Goal: Transaction & Acquisition: Download file/media

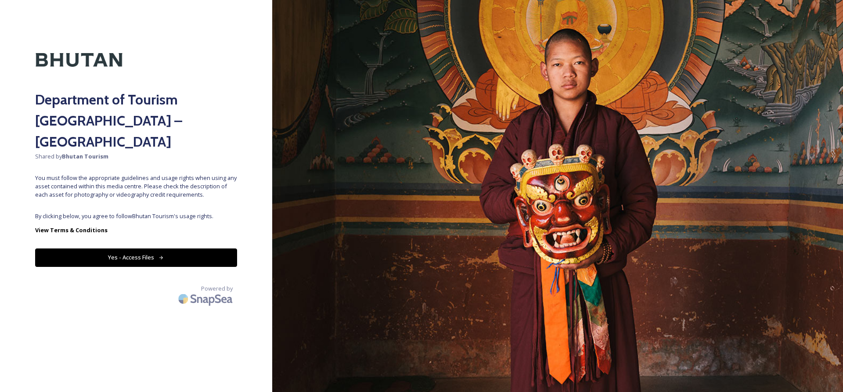
click at [143, 248] on button "Yes - Access Files" at bounding box center [136, 257] width 202 height 18
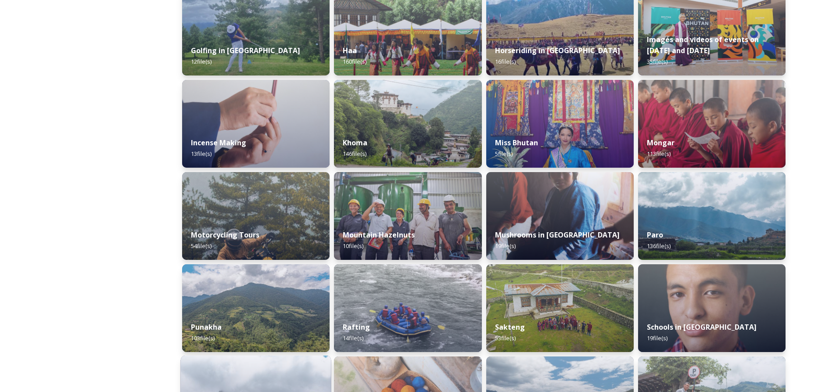
scroll to position [429, 0]
click at [251, 219] on img at bounding box center [255, 217] width 147 height 88
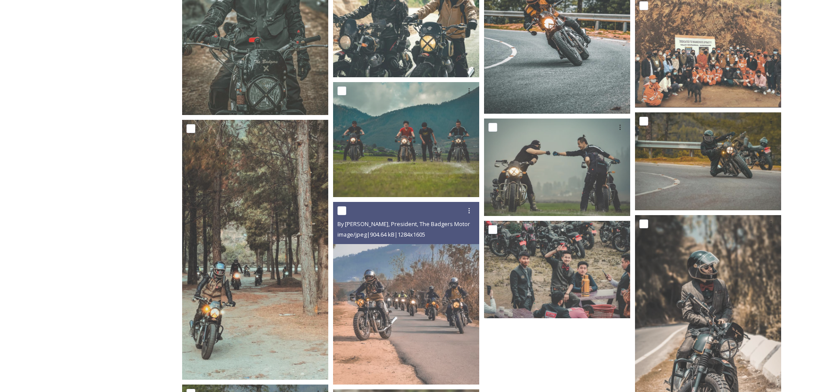
scroll to position [2019, 0]
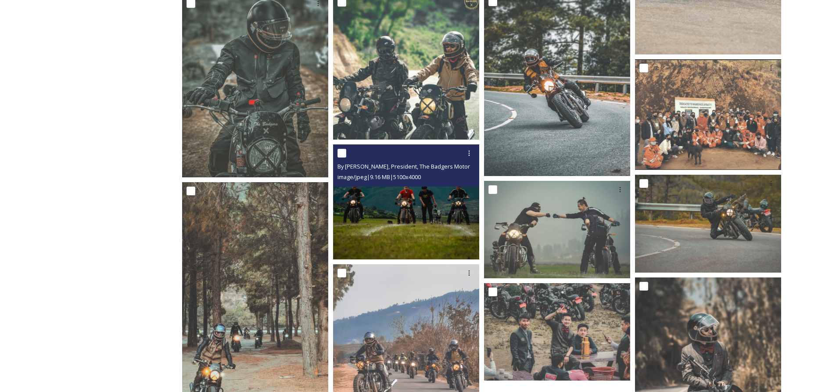
click at [400, 211] on img at bounding box center [406, 201] width 146 height 115
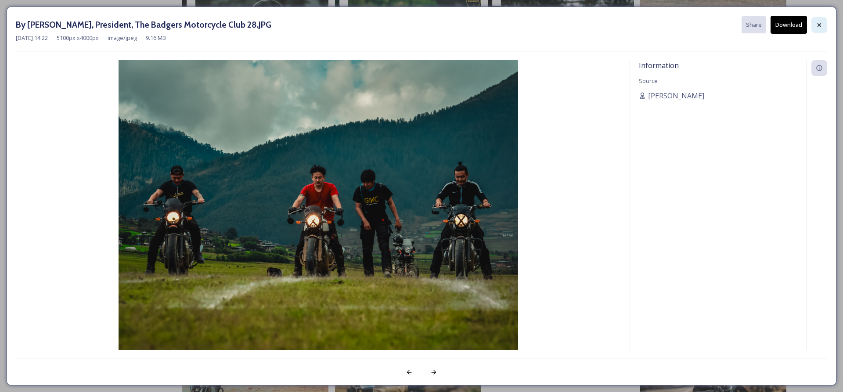
click at [818, 25] on icon at bounding box center [819, 25] width 7 height 7
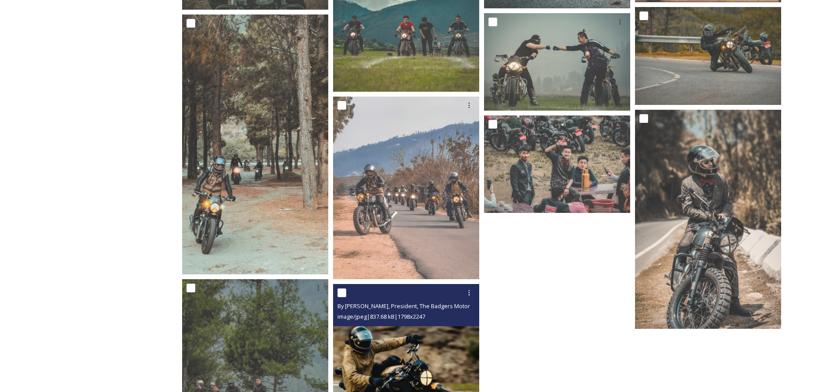
scroll to position [2090, 0]
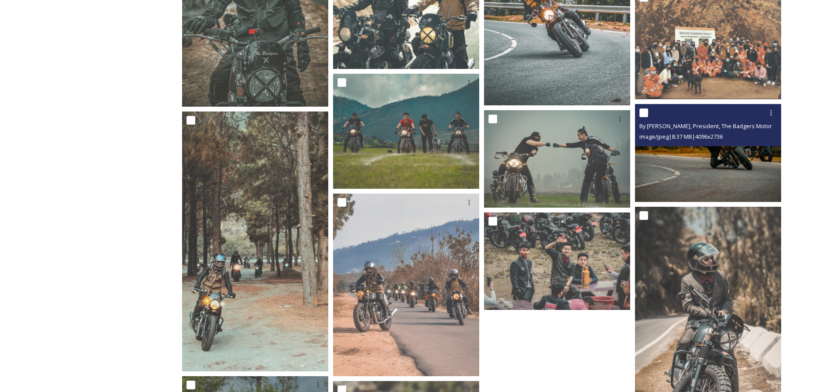
click at [686, 177] on img at bounding box center [708, 153] width 146 height 98
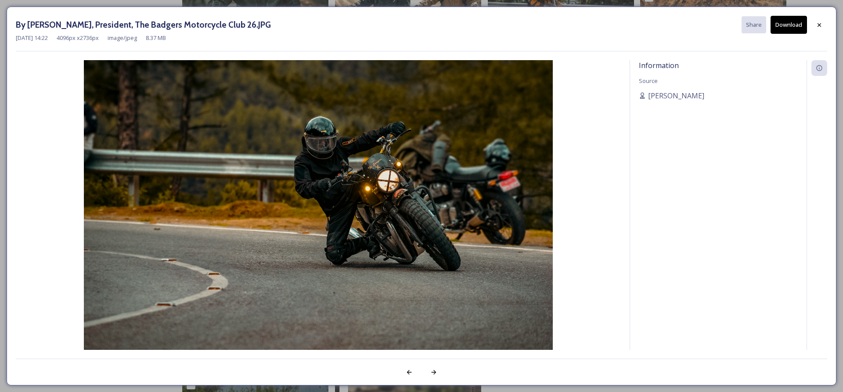
click at [791, 25] on button "Download" at bounding box center [788, 25] width 36 height 18
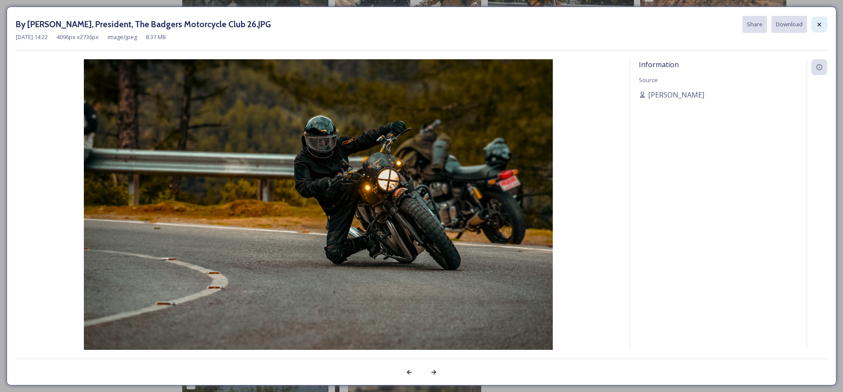
click at [818, 27] on icon at bounding box center [819, 24] width 7 height 7
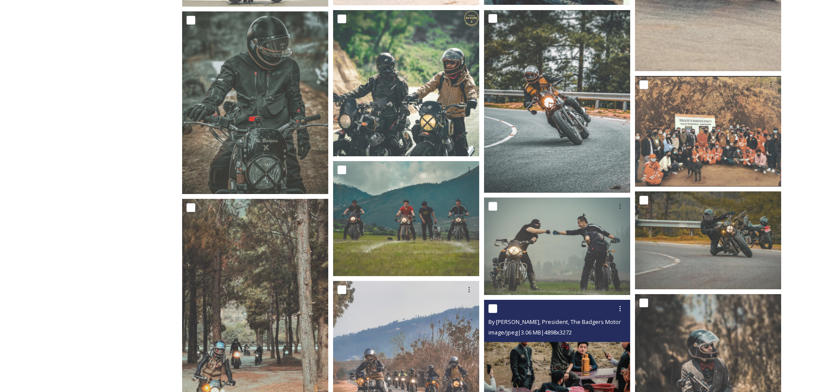
scroll to position [1826, 0]
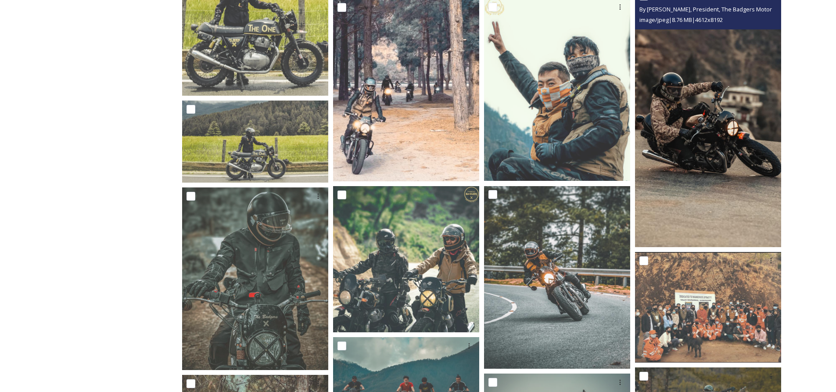
click at [693, 148] on img at bounding box center [708, 116] width 146 height 259
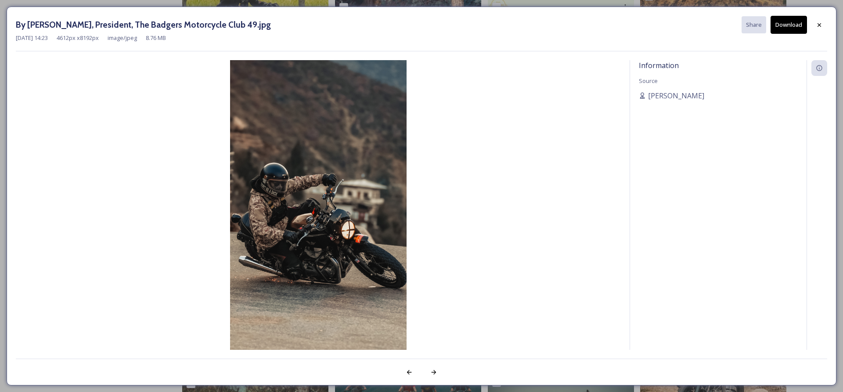
click at [798, 23] on button "Download" at bounding box center [788, 25] width 36 height 18
drag, startPoint x: 817, startPoint y: 23, endPoint x: 812, endPoint y: 27, distance: 6.6
click at [817, 23] on icon at bounding box center [819, 24] width 7 height 7
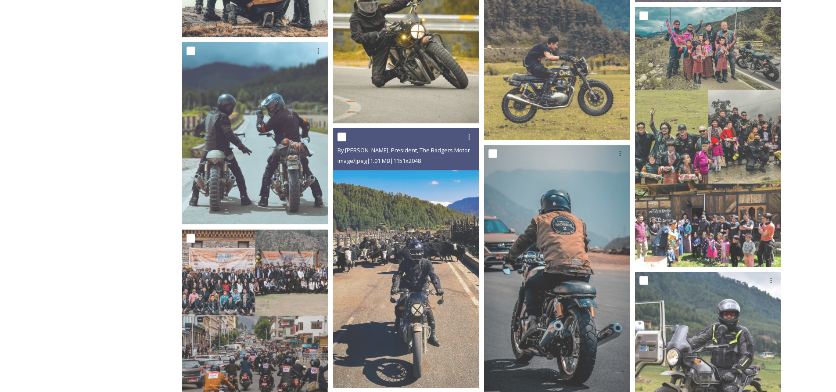
scroll to position [615, 0]
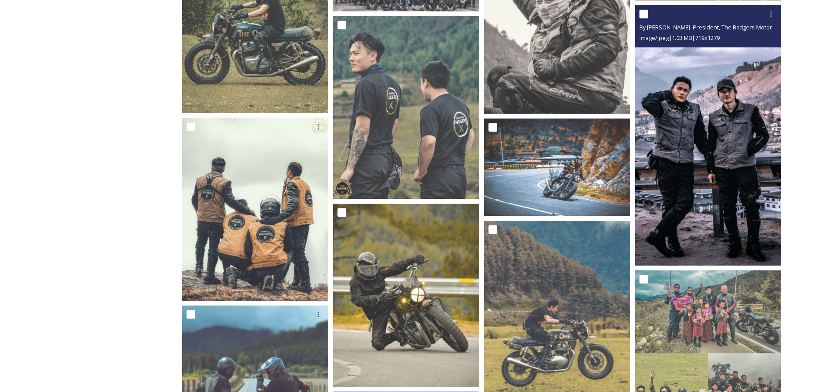
click at [713, 143] on img at bounding box center [708, 135] width 146 height 260
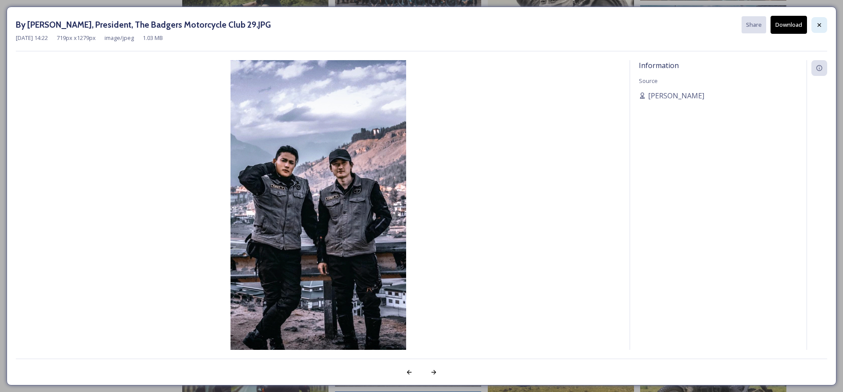
click at [820, 25] on icon at bounding box center [819, 25] width 4 height 4
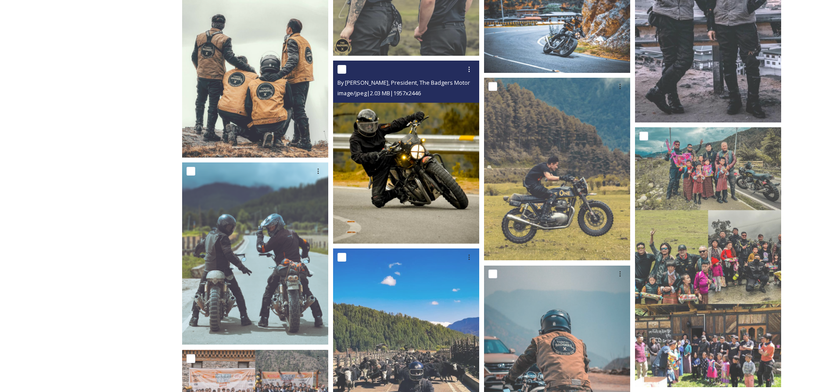
scroll to position [790, 0]
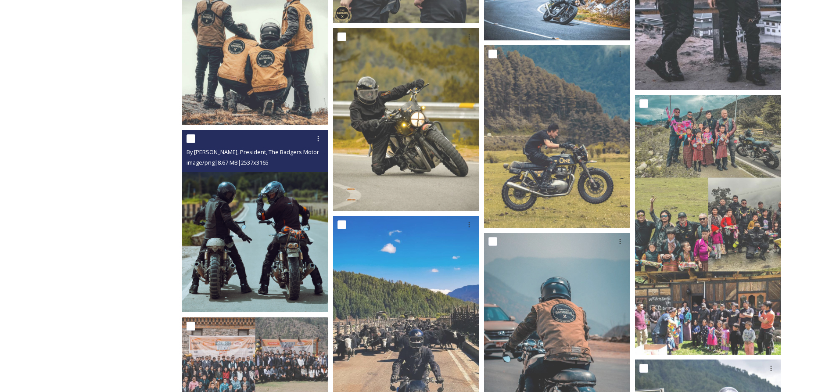
click at [245, 228] on img at bounding box center [255, 221] width 146 height 182
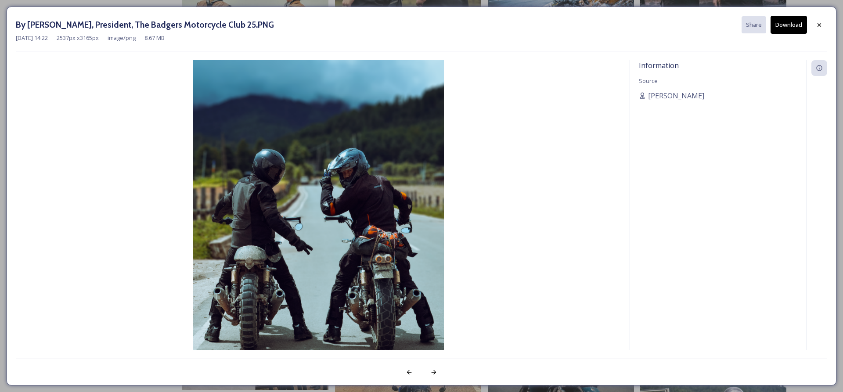
click at [797, 28] on button "Download" at bounding box center [788, 25] width 36 height 18
click at [819, 27] on icon at bounding box center [819, 25] width 7 height 7
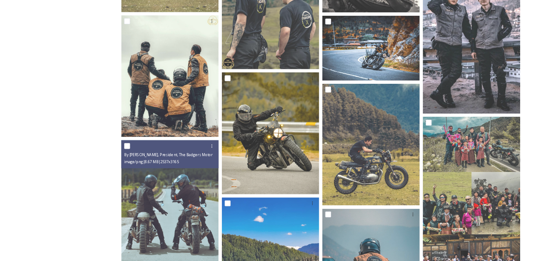
scroll to position [615, 0]
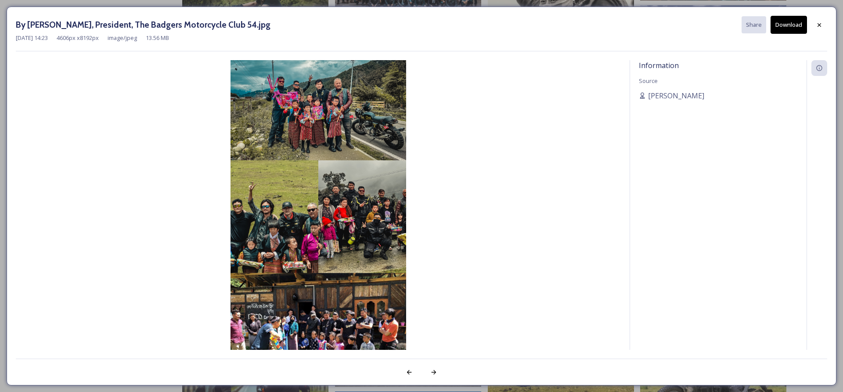
click at [318, 120] on img at bounding box center [318, 216] width 605 height 313
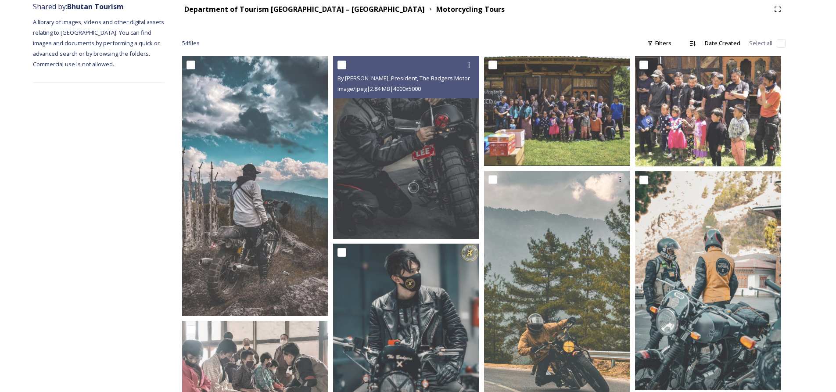
scroll to position [0, 0]
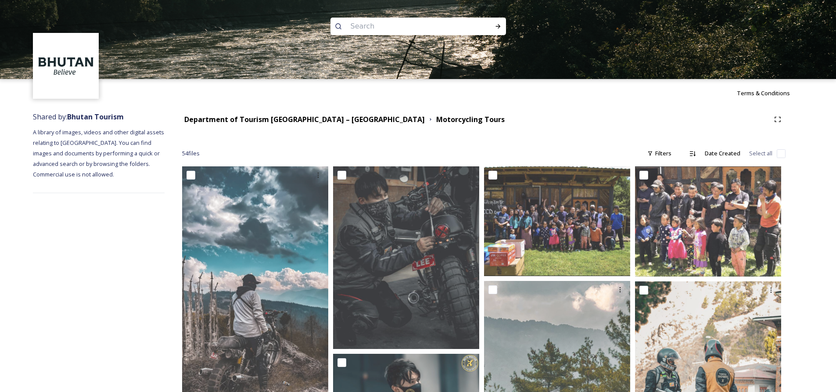
click at [371, 23] on input at bounding box center [406, 26] width 120 height 19
type input "bird watching"
click at [502, 28] on div "Run Search" at bounding box center [498, 26] width 16 height 16
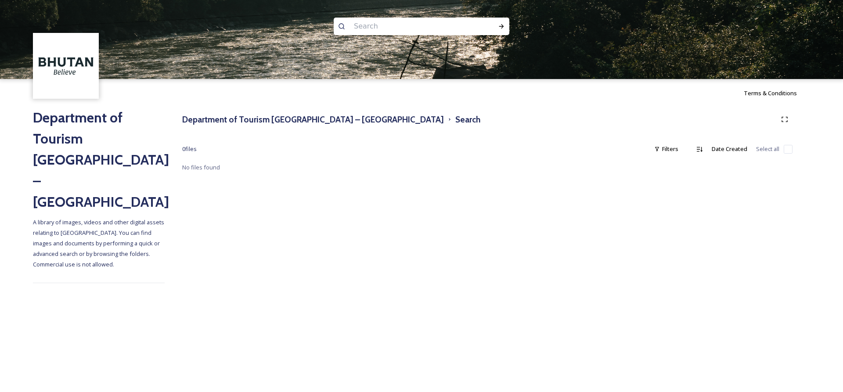
click at [70, 122] on h2 "Department of Tourism [GEOGRAPHIC_DATA] – [GEOGRAPHIC_DATA]" at bounding box center [99, 159] width 132 height 105
click at [76, 144] on h2 "Department of Tourism [GEOGRAPHIC_DATA] – [GEOGRAPHIC_DATA]" at bounding box center [99, 159] width 132 height 105
click at [257, 121] on h3 "Department of Tourism [GEOGRAPHIC_DATA] – [GEOGRAPHIC_DATA]" at bounding box center [313, 119] width 262 height 13
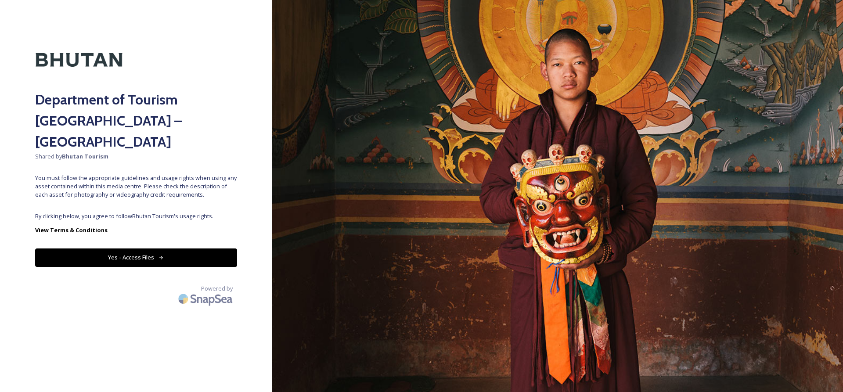
click at [173, 248] on button "Yes - Access Files" at bounding box center [136, 257] width 202 height 18
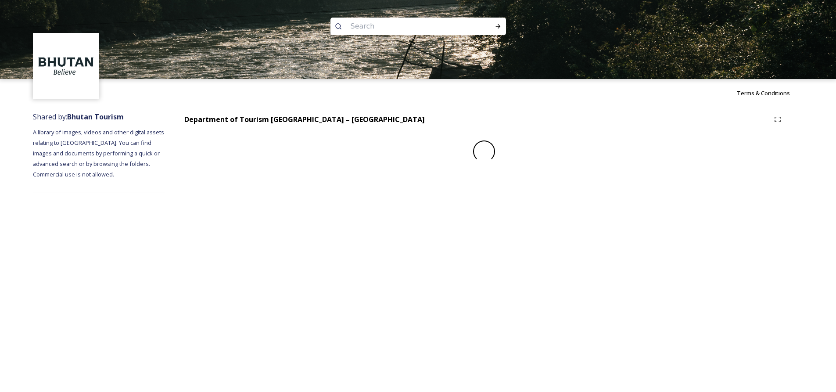
click at [375, 24] on input at bounding box center [406, 26] width 120 height 19
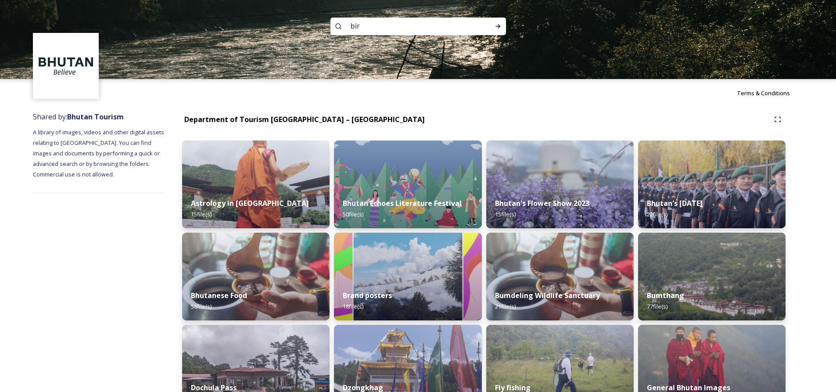
type input "bird"
click at [503, 22] on div at bounding box center [498, 26] width 16 height 16
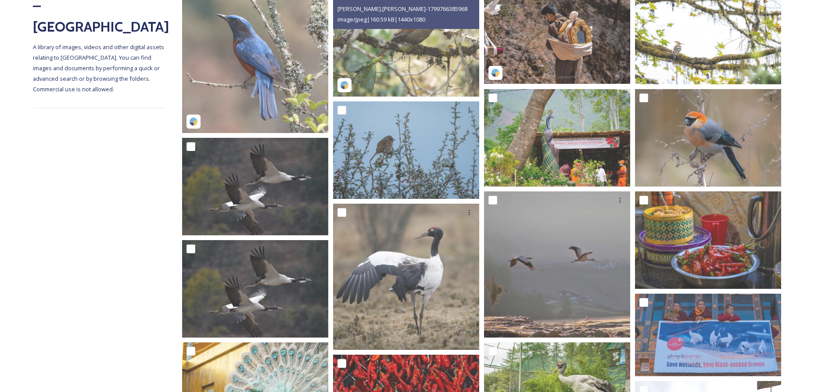
scroll to position [351, 0]
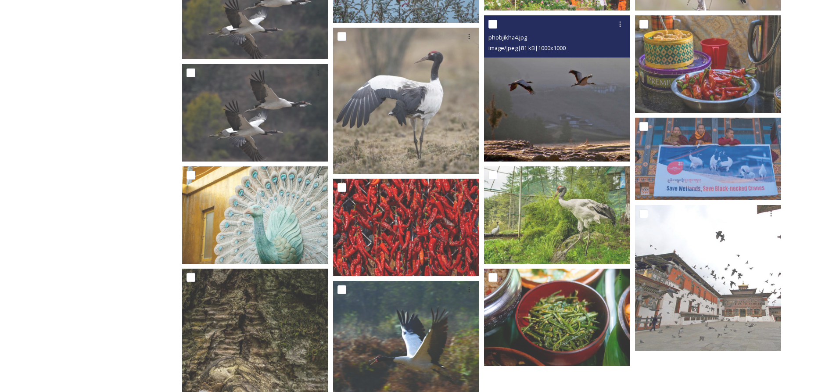
click at [524, 116] on img at bounding box center [557, 88] width 146 height 146
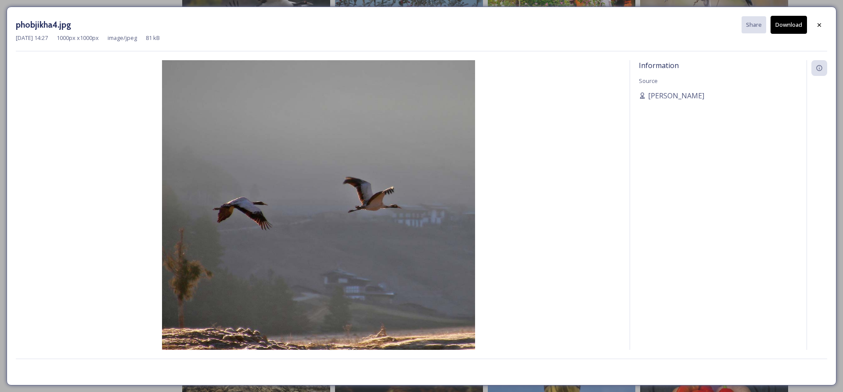
click at [781, 26] on button "Download" at bounding box center [788, 25] width 36 height 18
click at [815, 26] on div at bounding box center [819, 25] width 16 height 16
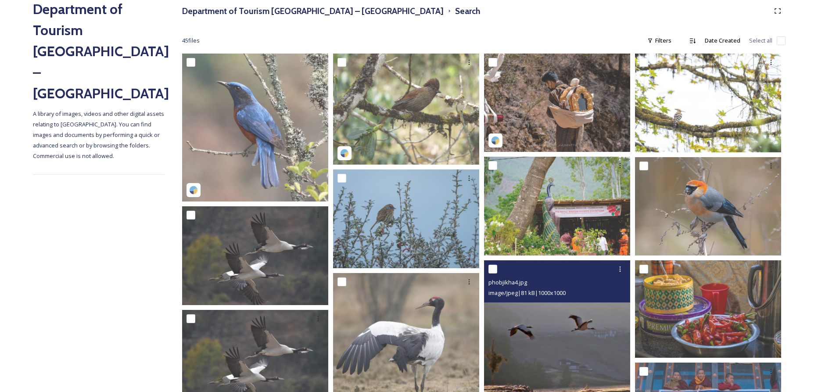
scroll to position [88, 0]
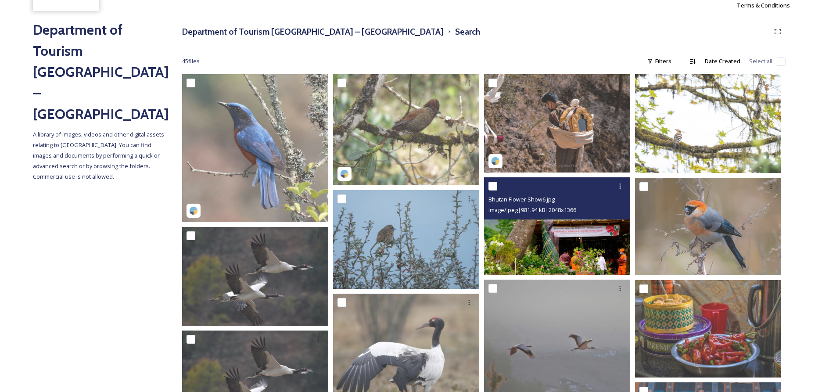
click at [534, 245] on img at bounding box center [557, 225] width 146 height 97
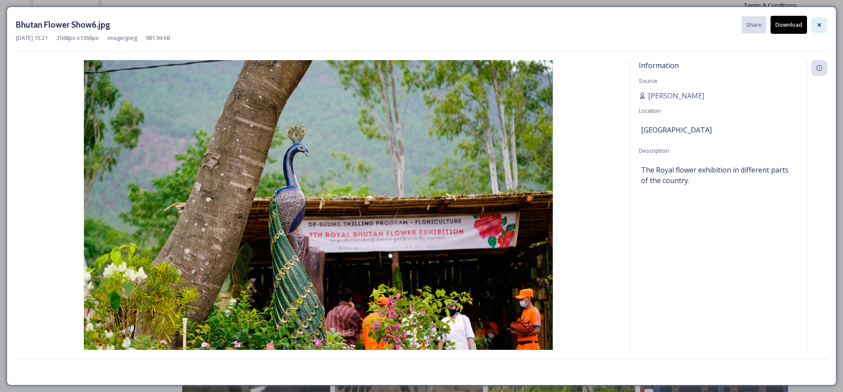
click at [820, 24] on icon at bounding box center [819, 25] width 4 height 4
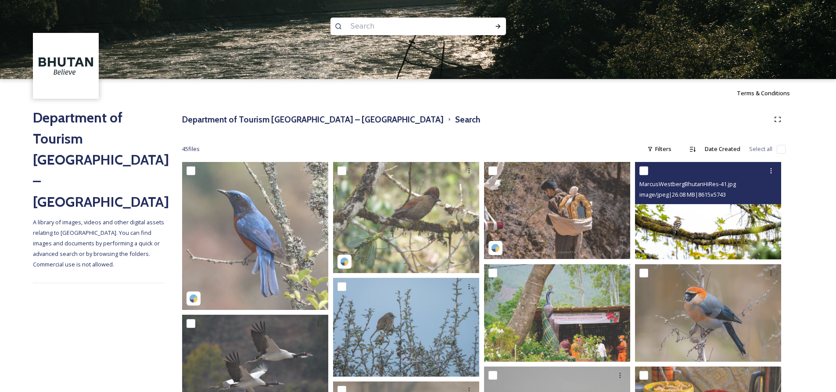
click at [683, 219] on img at bounding box center [708, 210] width 146 height 97
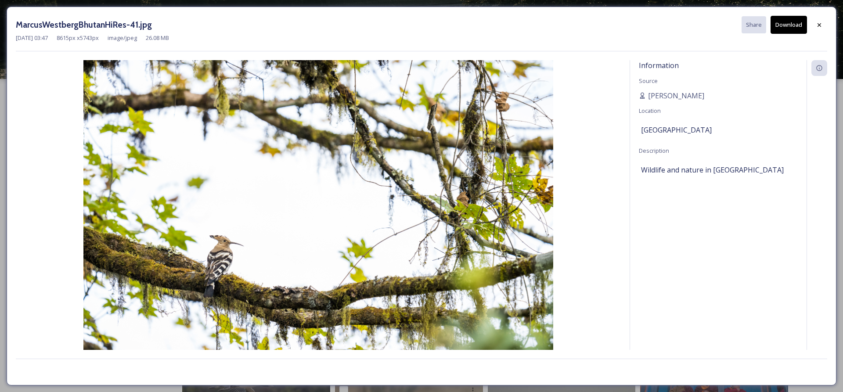
click at [794, 29] on button "Download" at bounding box center [788, 25] width 36 height 18
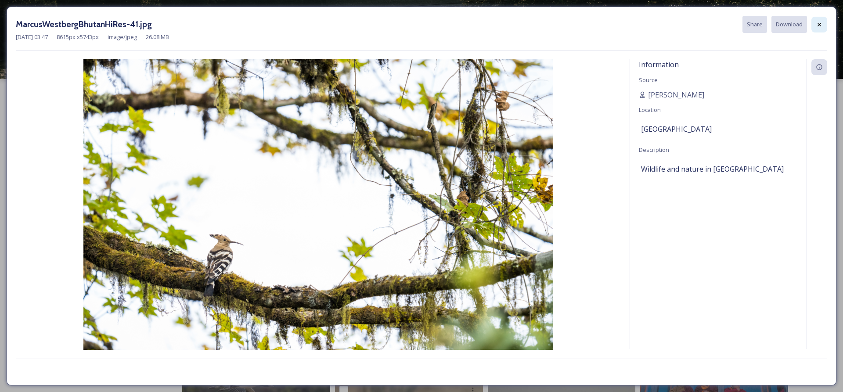
click at [824, 25] on div at bounding box center [819, 25] width 16 height 16
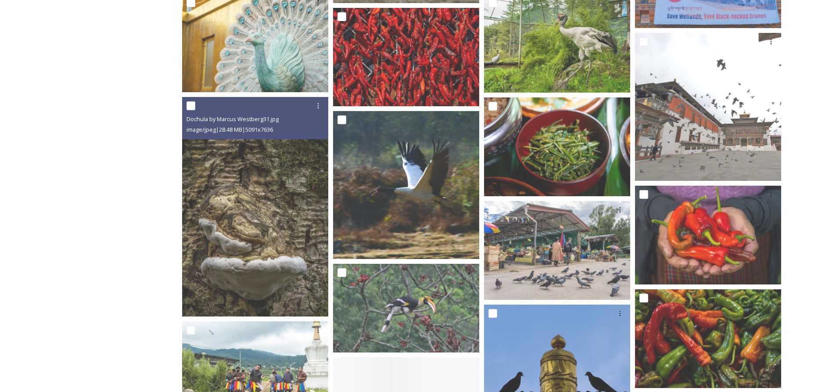
scroll to position [527, 0]
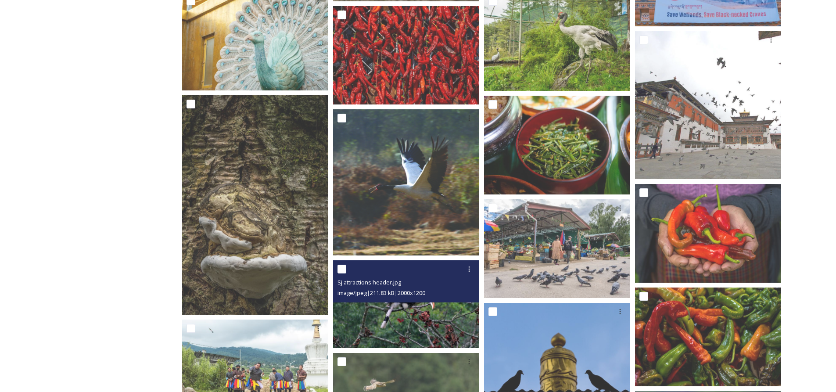
click at [411, 313] on img at bounding box center [406, 304] width 146 height 88
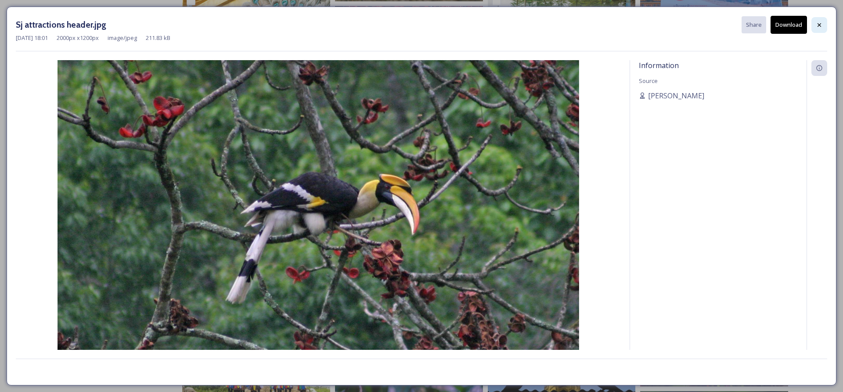
click at [820, 24] on icon at bounding box center [819, 25] width 7 height 7
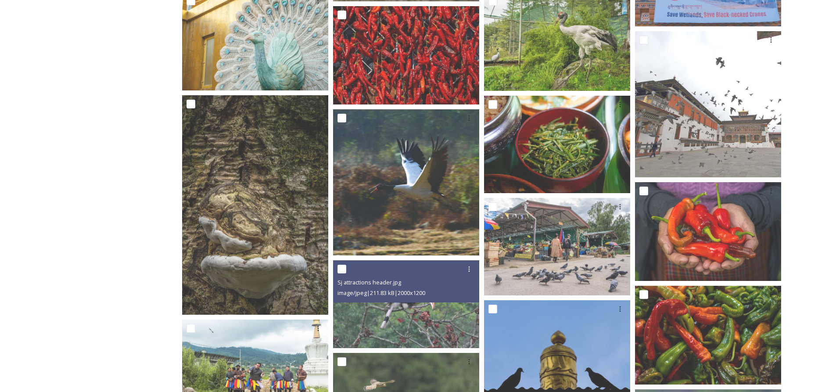
scroll to position [615, 0]
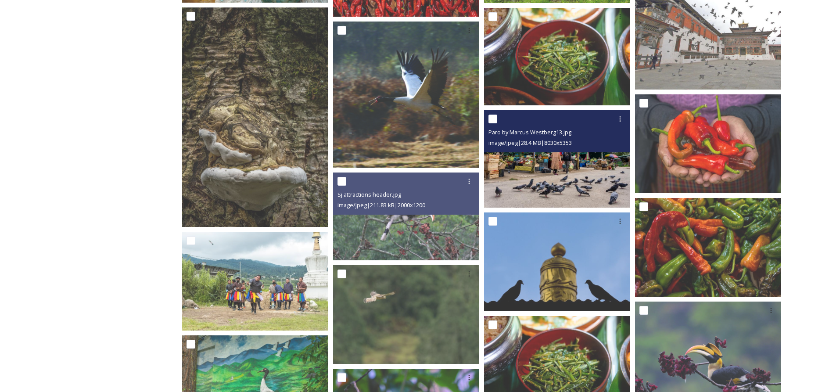
click at [555, 175] on img at bounding box center [557, 158] width 146 height 97
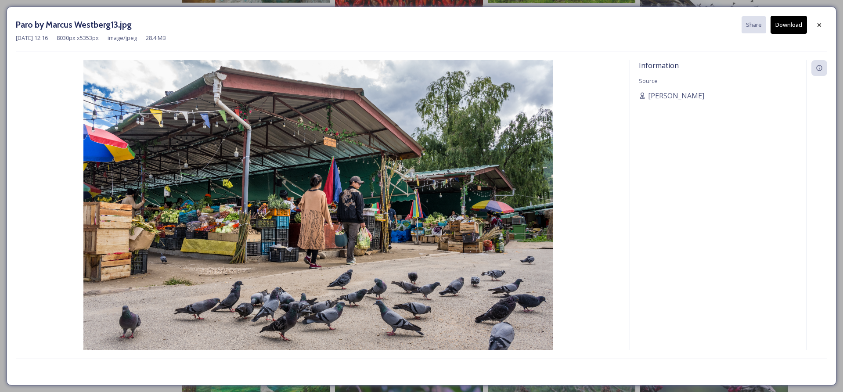
click at [796, 26] on button "Download" at bounding box center [788, 25] width 36 height 18
click at [818, 23] on icon at bounding box center [819, 25] width 7 height 7
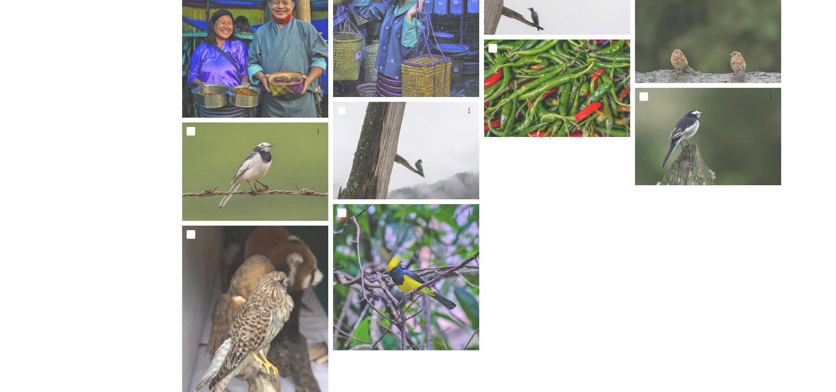
scroll to position [1011, 0]
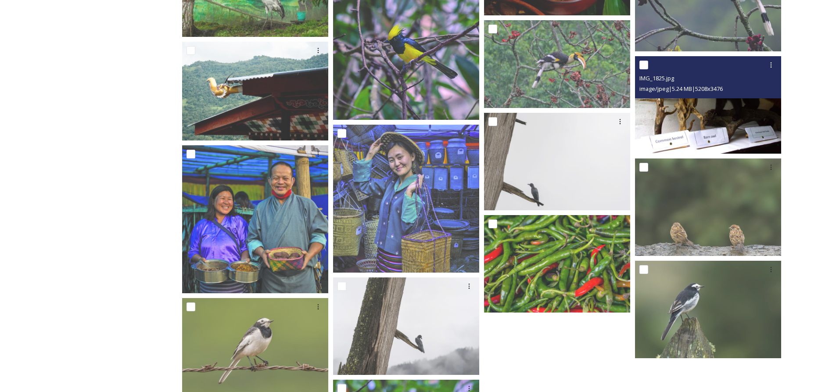
click at [701, 138] on img at bounding box center [708, 104] width 146 height 97
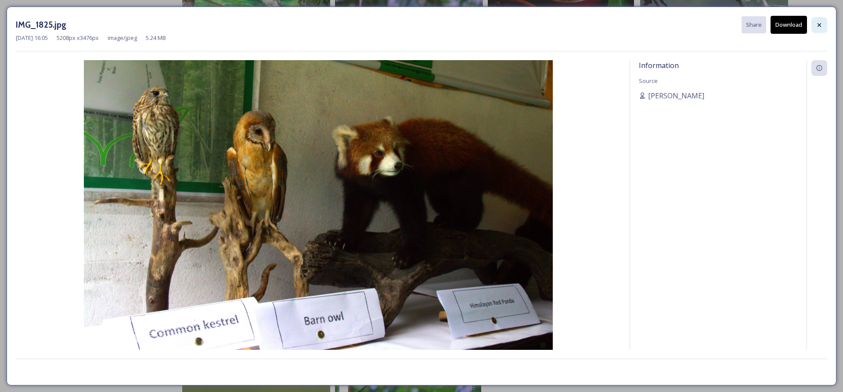
click at [818, 26] on icon at bounding box center [819, 25] width 4 height 4
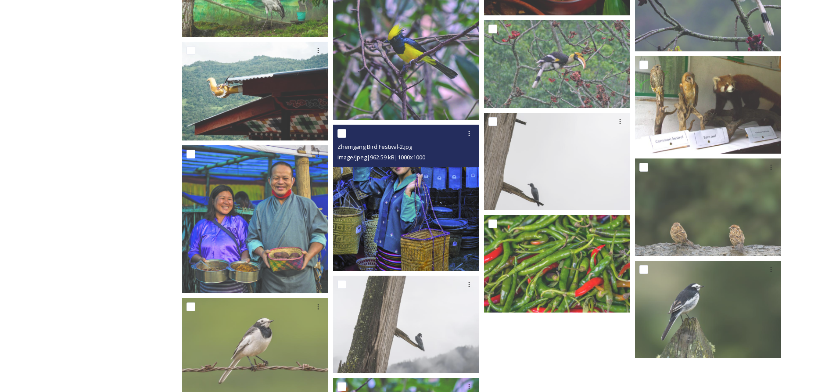
scroll to position [924, 0]
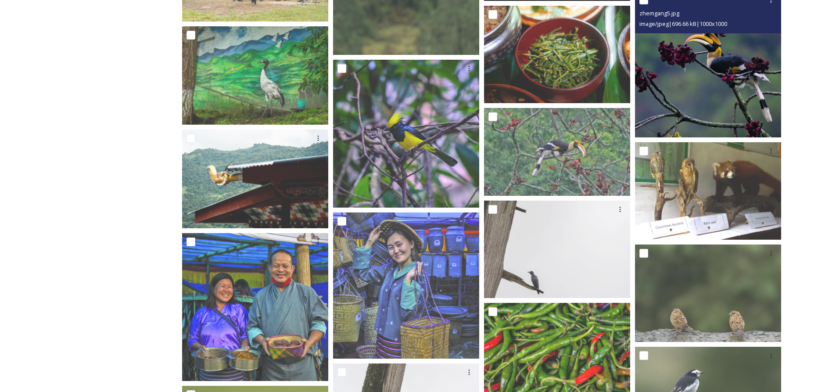
click at [700, 104] on img at bounding box center [708, 64] width 146 height 146
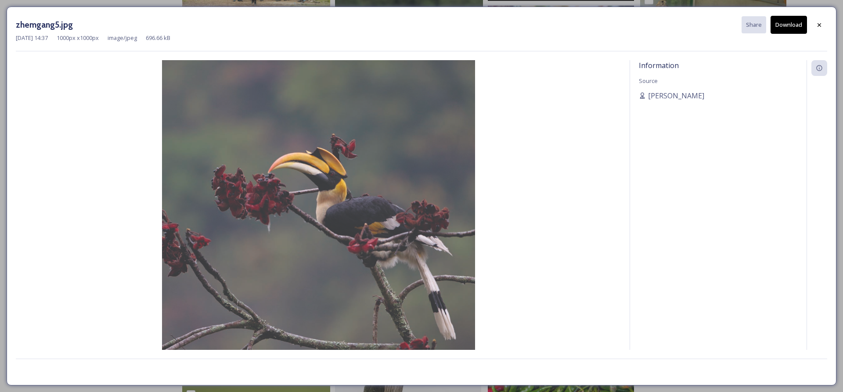
click at [784, 27] on button "Download" at bounding box center [788, 25] width 36 height 18
drag, startPoint x: 818, startPoint y: 24, endPoint x: 803, endPoint y: 28, distance: 15.6
click at [818, 24] on icon at bounding box center [819, 24] width 7 height 7
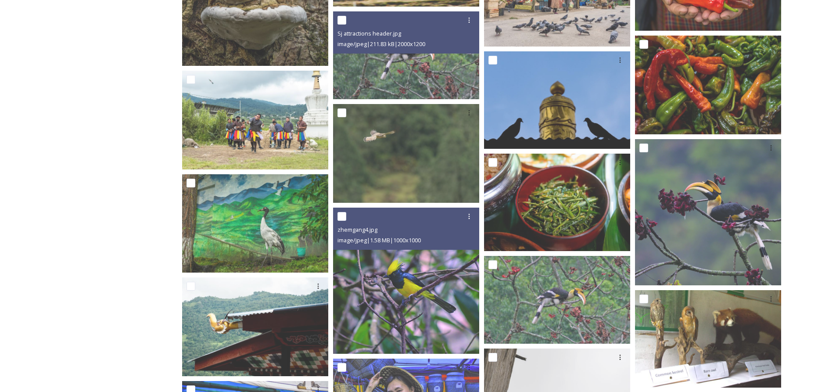
scroll to position [748, 0]
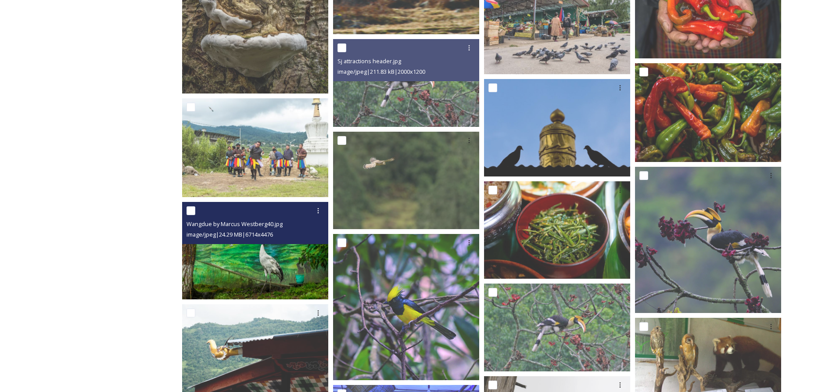
click at [280, 271] on img at bounding box center [255, 249] width 146 height 97
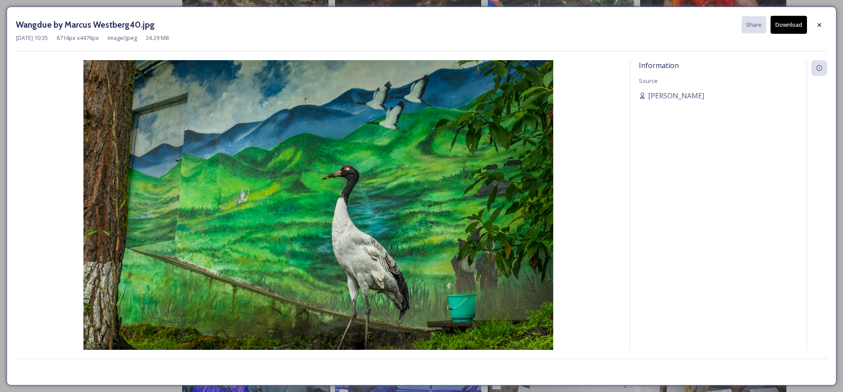
click at [798, 24] on button "Download" at bounding box center [788, 25] width 36 height 18
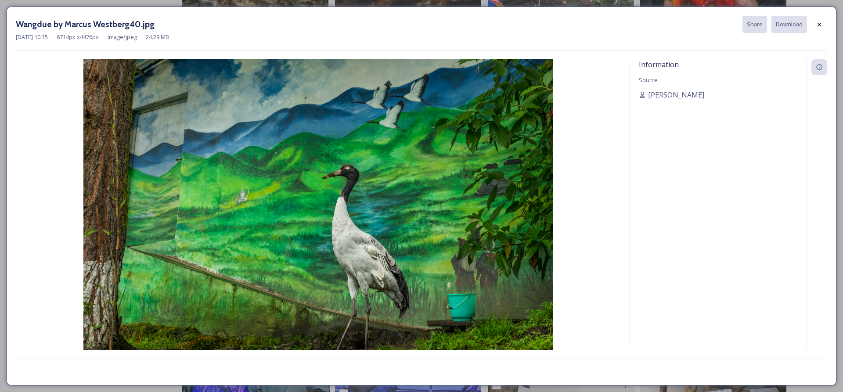
click at [818, 27] on icon at bounding box center [819, 24] width 7 height 7
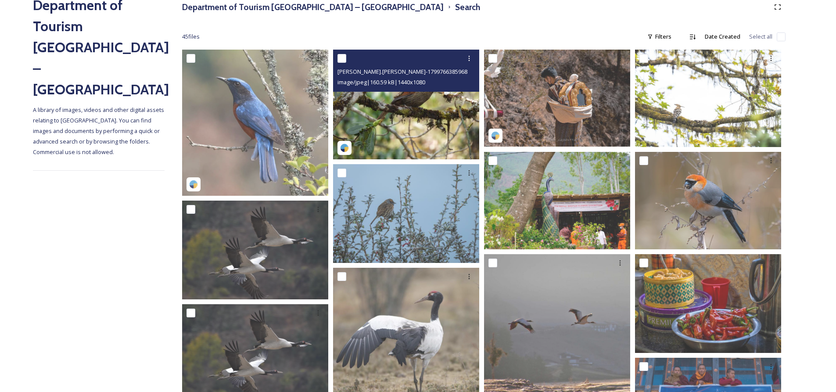
scroll to position [133, 0]
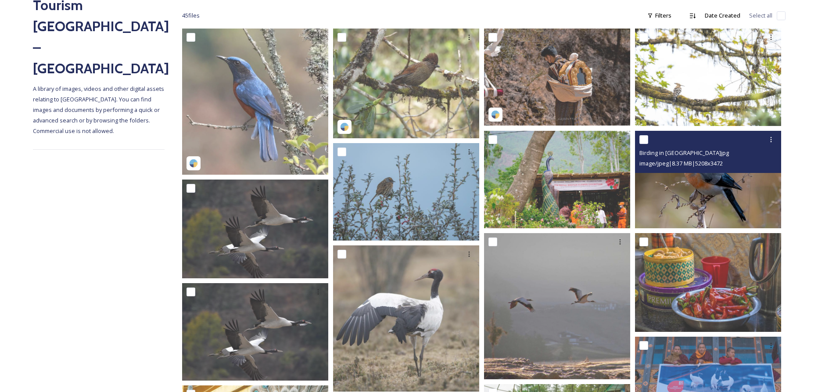
click at [701, 204] on img at bounding box center [708, 179] width 146 height 97
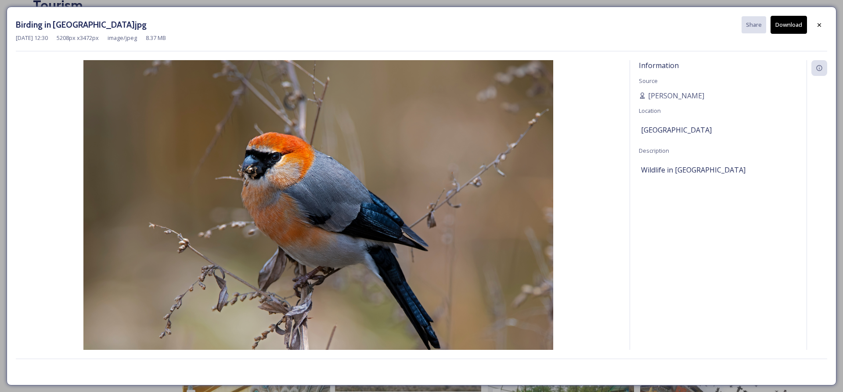
click at [797, 25] on button "Download" at bounding box center [788, 25] width 36 height 18
click at [821, 22] on icon at bounding box center [819, 25] width 7 height 7
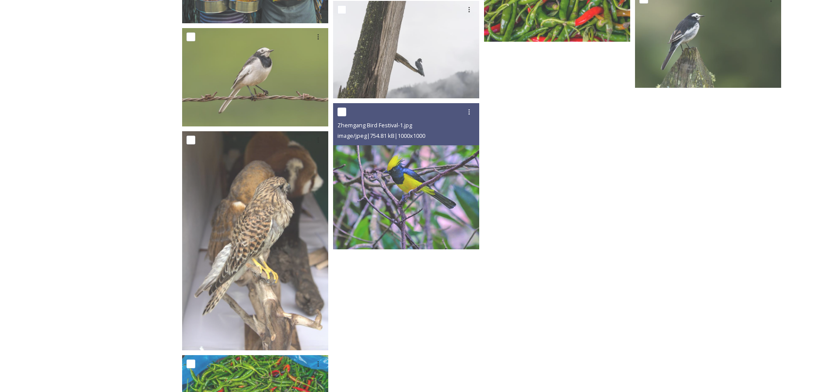
scroll to position [1185, 0]
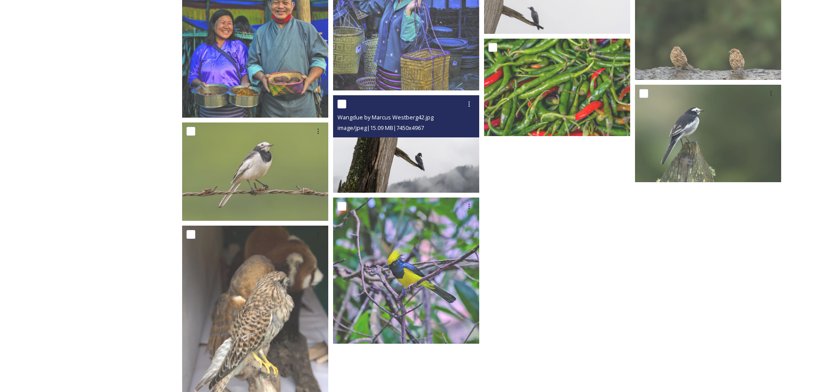
click at [409, 162] on img at bounding box center [406, 143] width 146 height 97
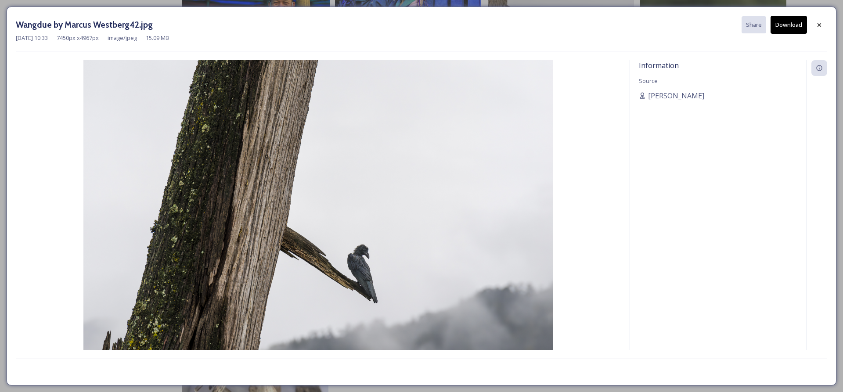
click at [785, 31] on button "Download" at bounding box center [788, 25] width 36 height 18
click at [820, 26] on icon at bounding box center [819, 24] width 7 height 7
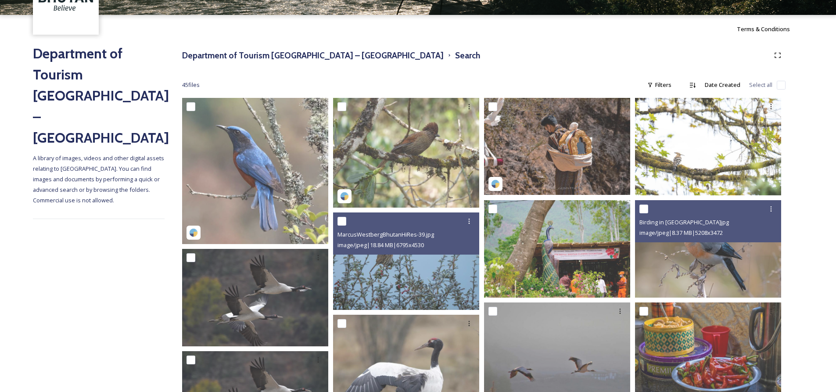
scroll to position [43, 0]
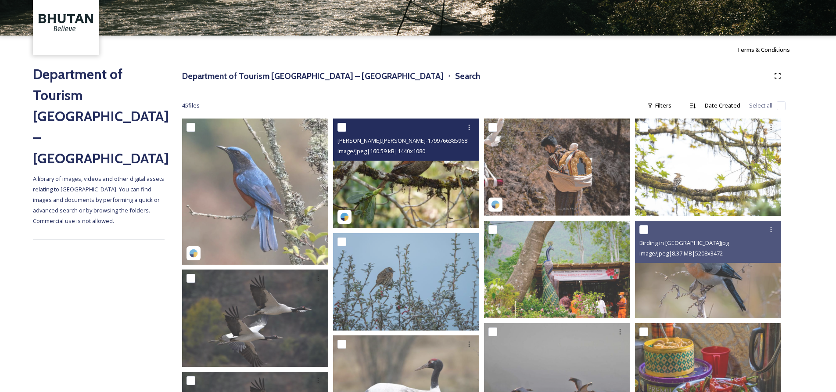
click at [400, 178] on img at bounding box center [406, 174] width 146 height 110
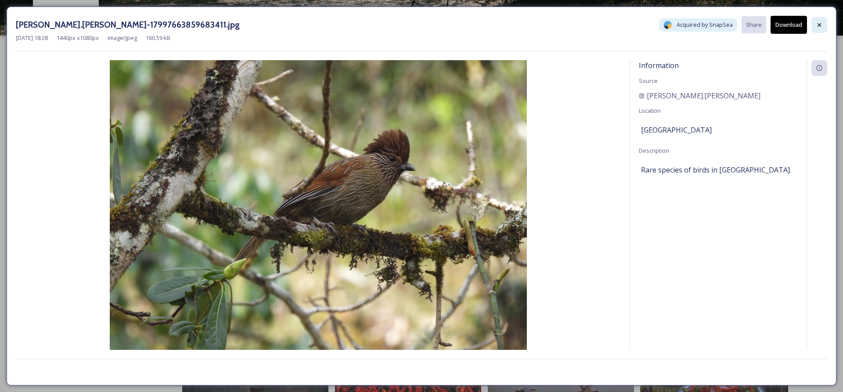
click at [821, 30] on div at bounding box center [819, 25] width 16 height 16
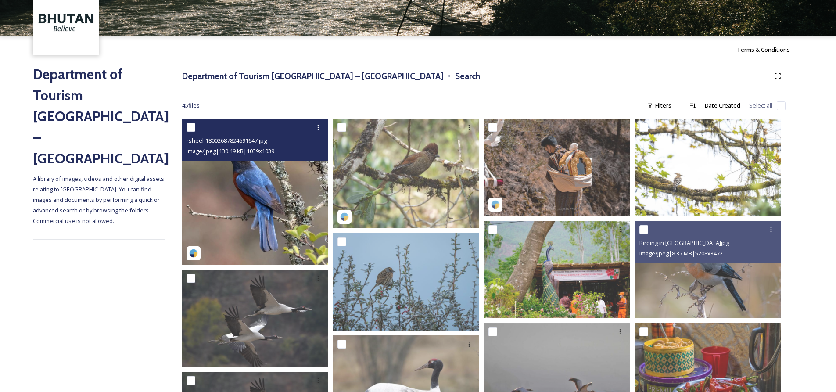
click at [290, 192] on img at bounding box center [255, 192] width 146 height 146
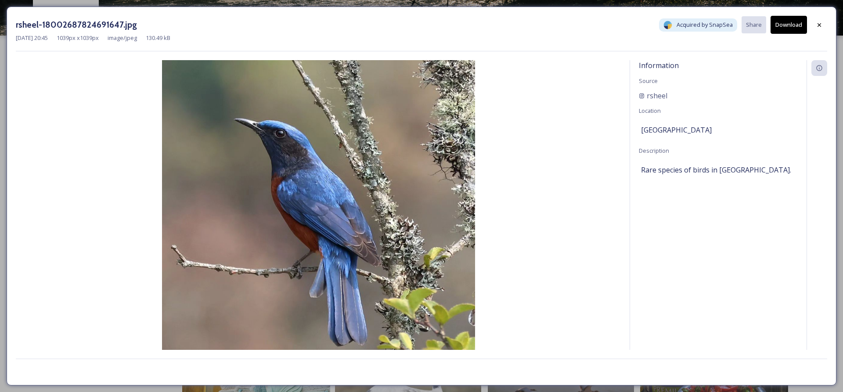
click at [790, 23] on button "Download" at bounding box center [788, 25] width 36 height 18
click at [820, 25] on icon at bounding box center [819, 24] width 7 height 7
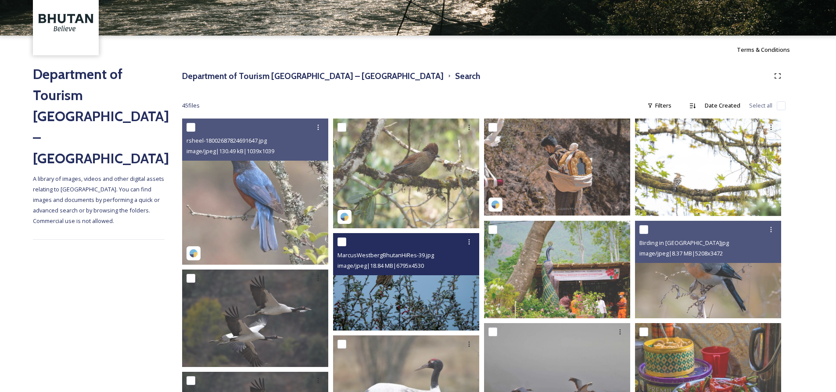
click at [412, 295] on img at bounding box center [406, 281] width 146 height 97
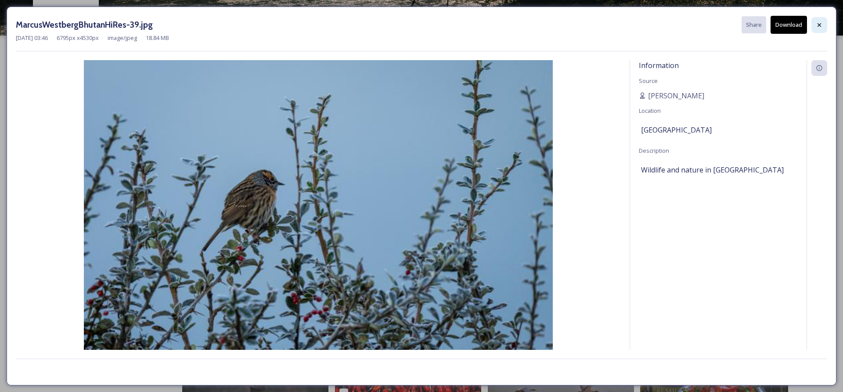
click at [816, 22] on icon at bounding box center [819, 25] width 7 height 7
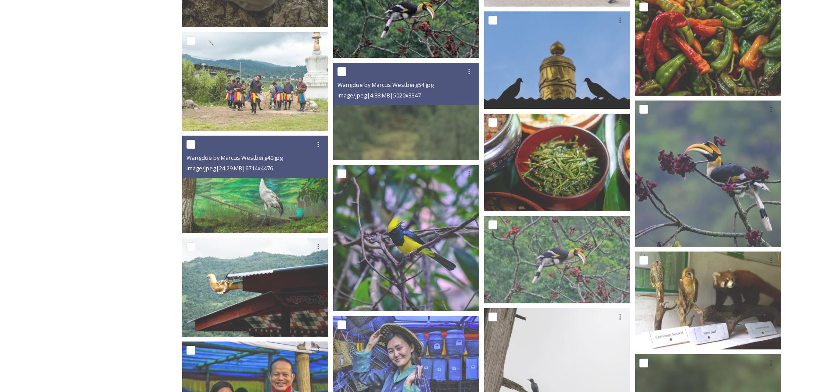
scroll to position [834, 0]
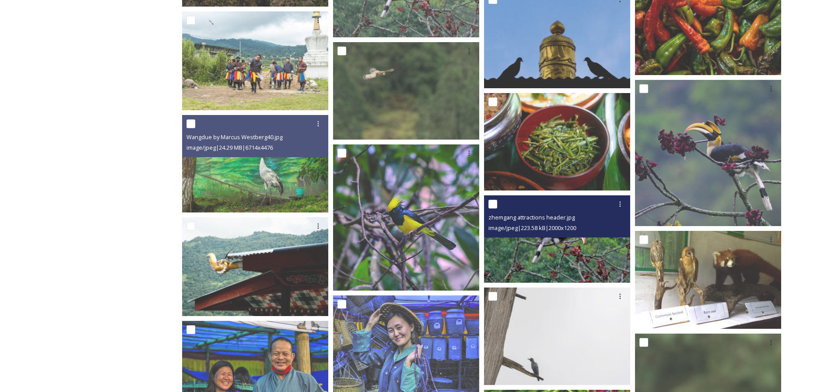
click at [537, 246] on img at bounding box center [557, 239] width 146 height 88
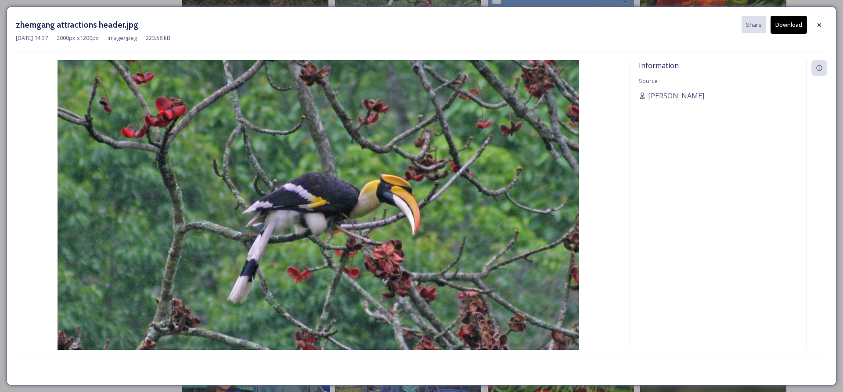
click at [816, 26] on icon at bounding box center [819, 25] width 7 height 7
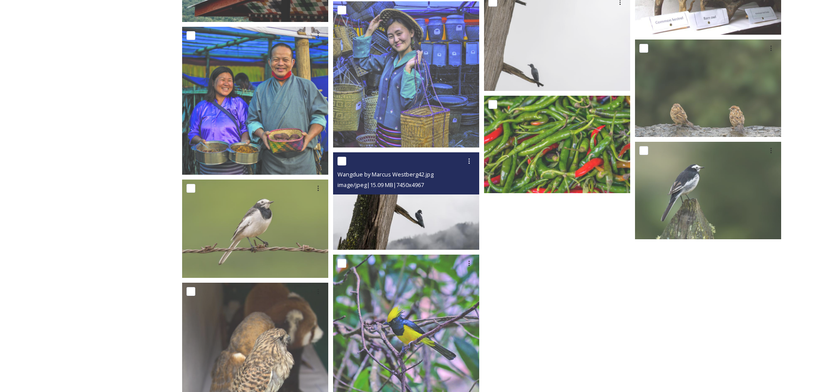
scroll to position [1185, 0]
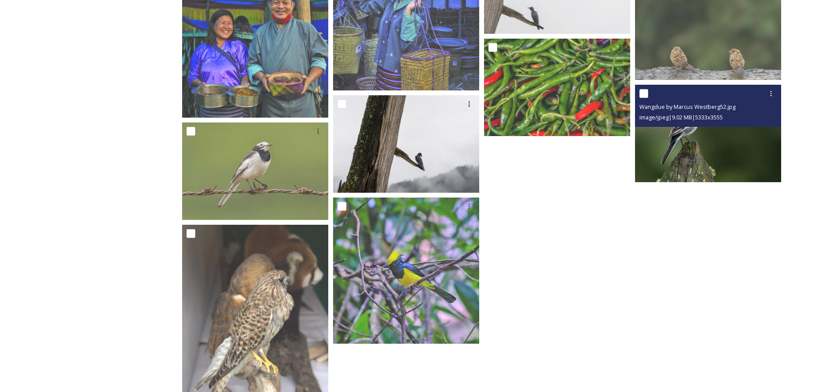
click at [707, 146] on img at bounding box center [708, 133] width 146 height 97
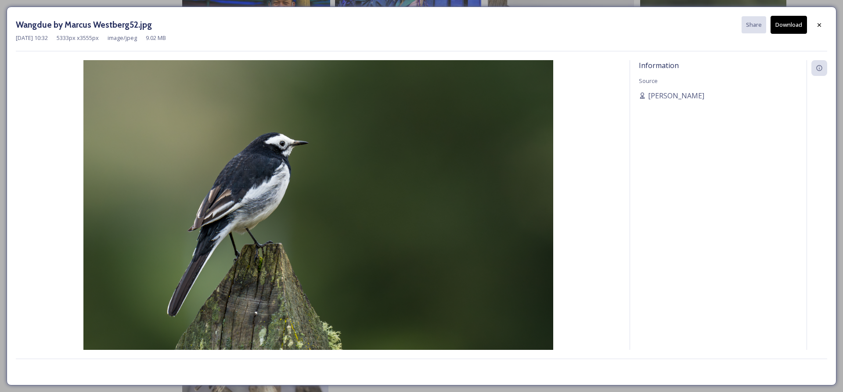
click at [791, 23] on button "Download" at bounding box center [788, 25] width 36 height 18
click at [826, 29] on div at bounding box center [819, 25] width 16 height 16
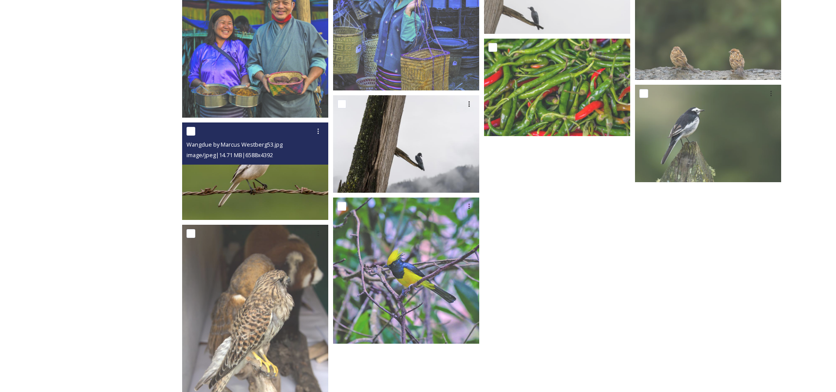
click at [240, 191] on img at bounding box center [255, 170] width 146 height 97
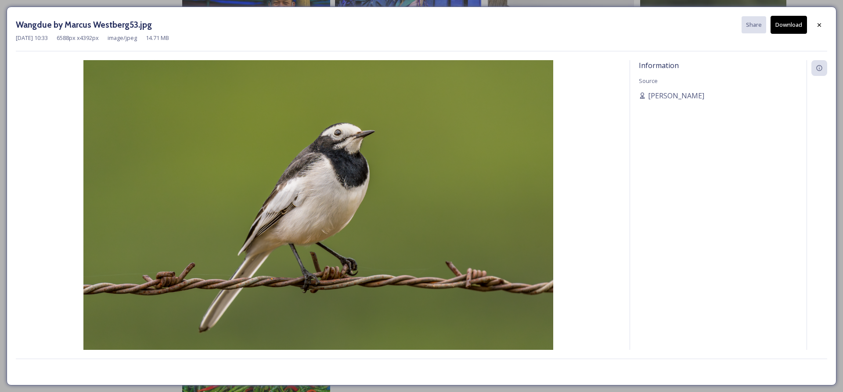
click at [786, 28] on button "Download" at bounding box center [788, 25] width 36 height 18
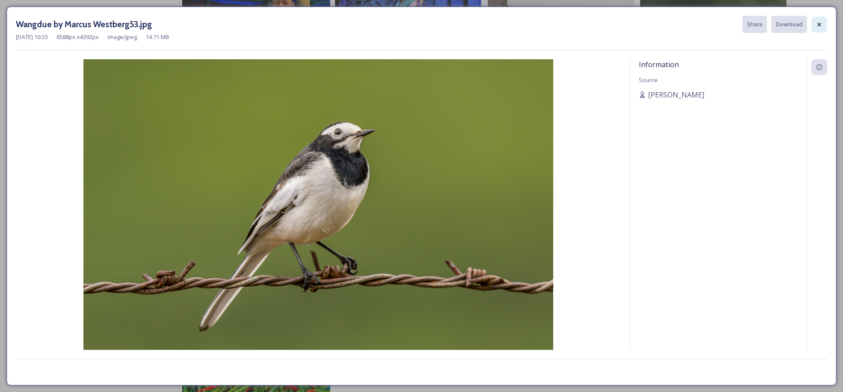
click at [823, 27] on div at bounding box center [819, 25] width 16 height 16
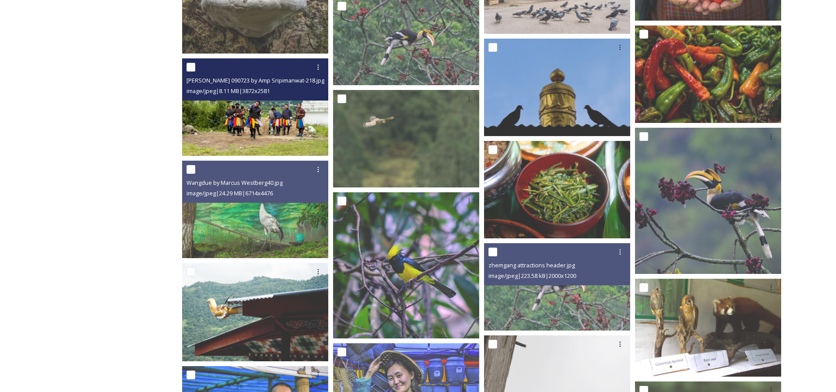
scroll to position [790, 0]
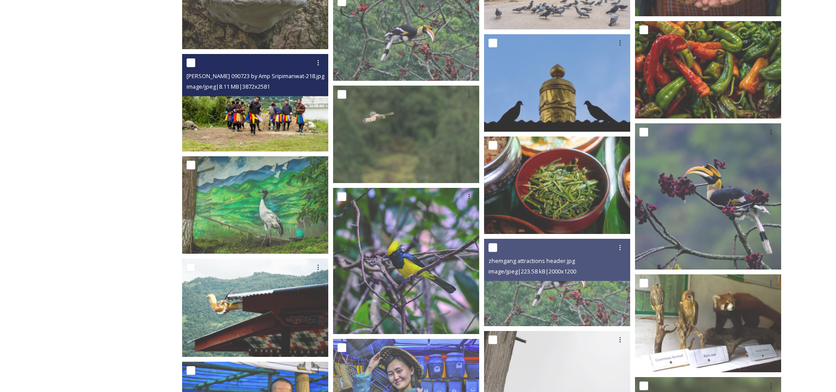
click at [232, 116] on img at bounding box center [255, 102] width 146 height 97
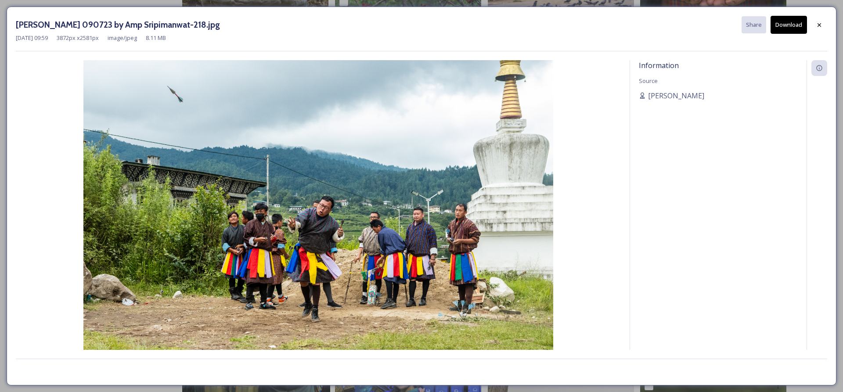
click at [783, 19] on button "Download" at bounding box center [788, 25] width 36 height 18
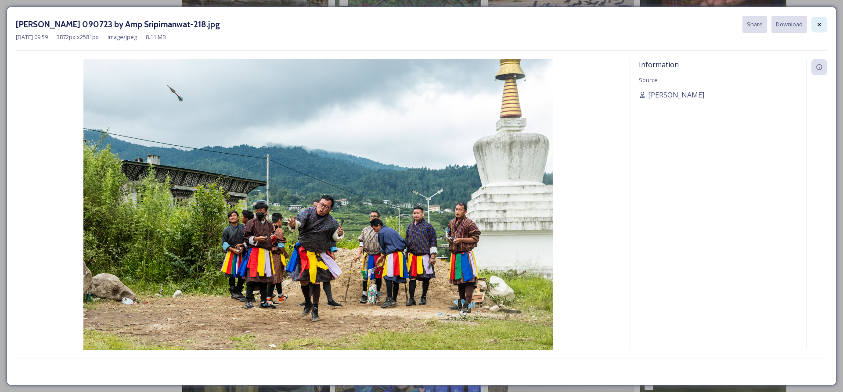
click at [820, 26] on icon at bounding box center [819, 24] width 7 height 7
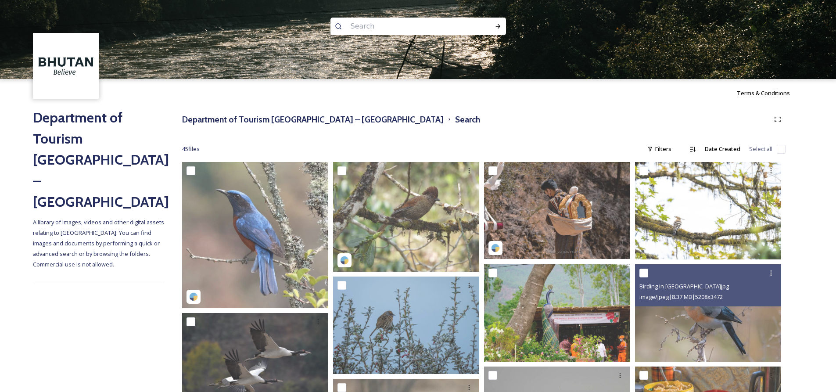
click at [367, 29] on input at bounding box center [406, 26] width 120 height 19
type input "wedding"
click at [494, 25] on div "Run Search" at bounding box center [498, 26] width 16 height 16
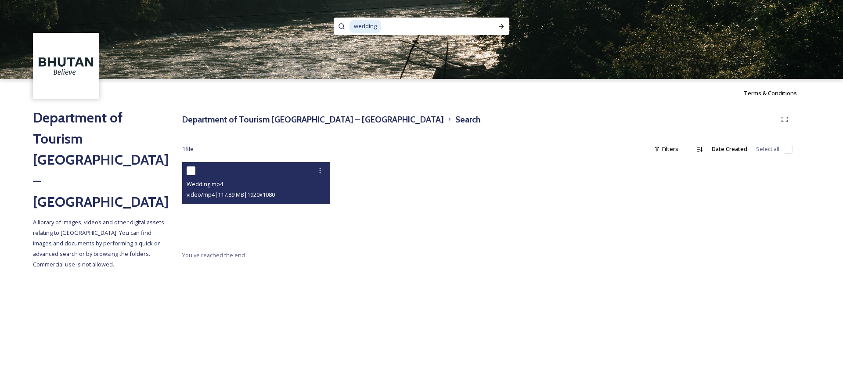
click at [247, 211] on video "Wedding.mp4" at bounding box center [256, 203] width 148 height 83
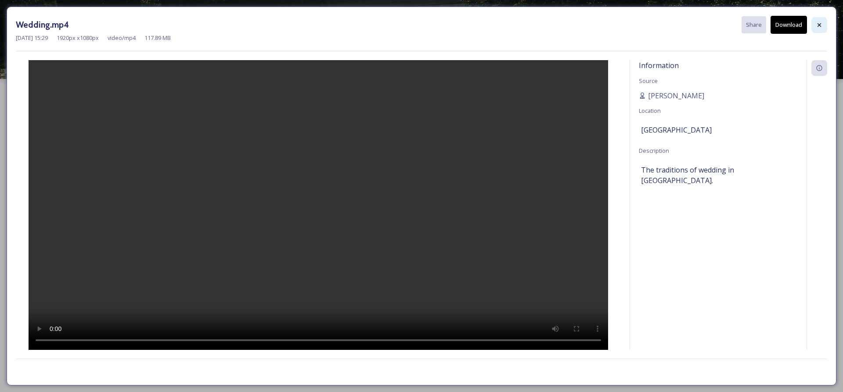
click at [816, 25] on icon at bounding box center [819, 25] width 7 height 7
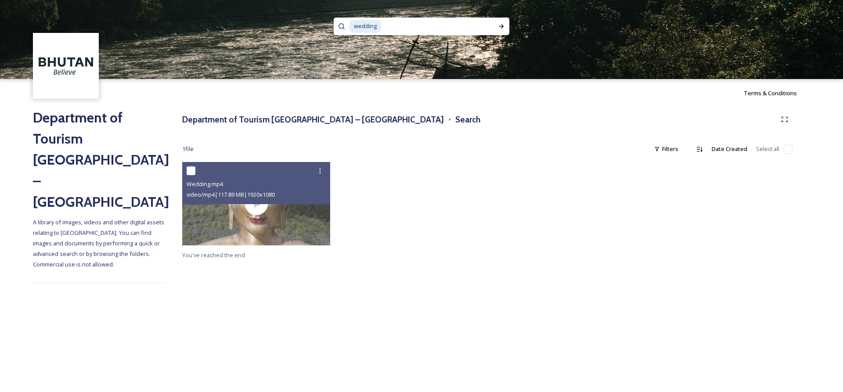
click at [409, 25] on input at bounding box center [434, 26] width 104 height 19
click at [370, 29] on span "wedding" at bounding box center [365, 26] width 32 height 13
click at [367, 27] on input at bounding box center [422, 26] width 112 height 19
click at [358, 25] on span "ng" at bounding box center [356, 26] width 15 height 13
click at [361, 18] on div "g" at bounding box center [412, 27] width 127 height 18
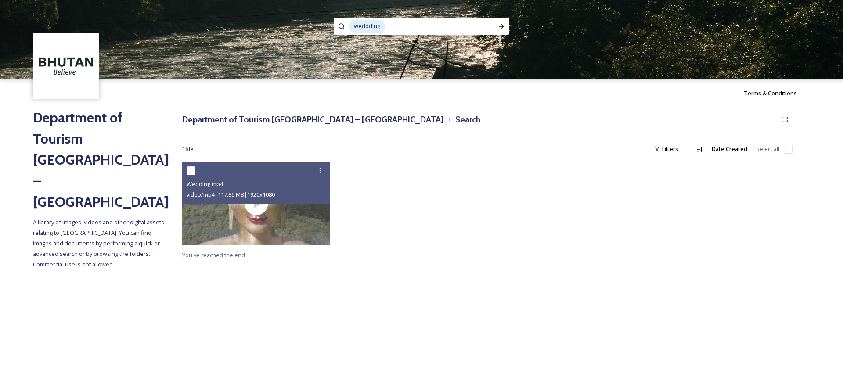
click at [372, 25] on span "weddding" at bounding box center [366, 26] width 35 height 13
click at [504, 21] on div "Run Search" at bounding box center [501, 26] width 16 height 16
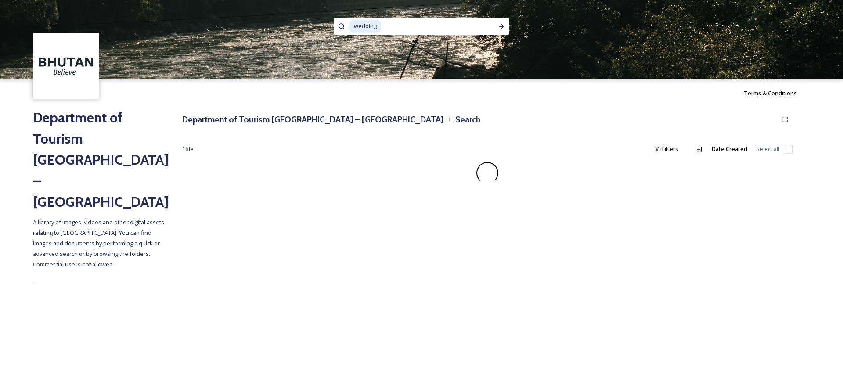
click at [375, 27] on span "wedding" at bounding box center [365, 26] width 32 height 13
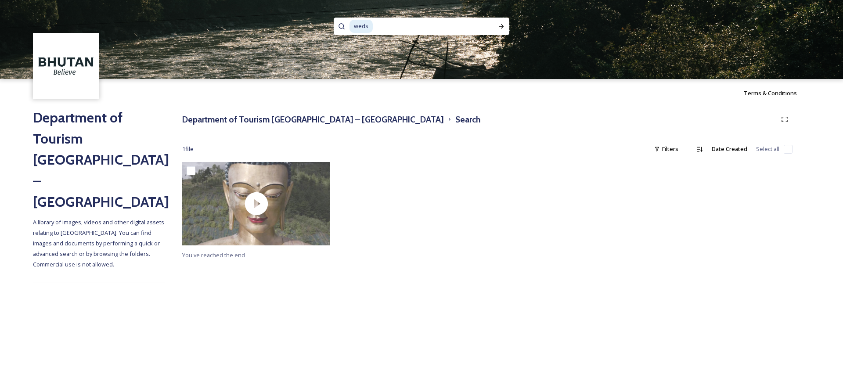
click at [510, 27] on img at bounding box center [421, 39] width 843 height 79
click at [508, 25] on div at bounding box center [501, 26] width 16 height 16
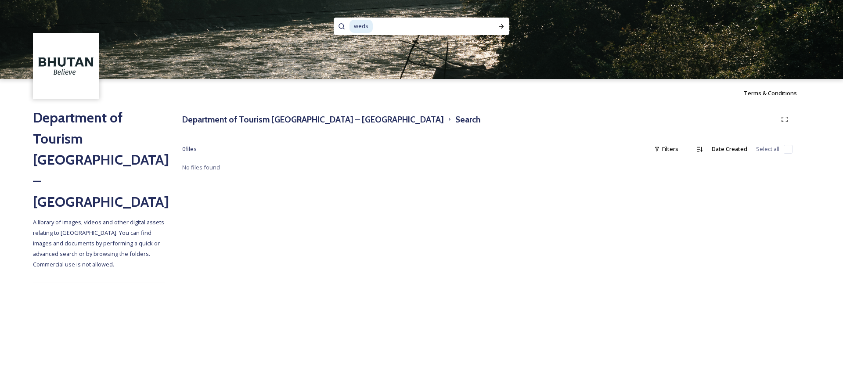
click at [75, 122] on h2 "Department of Tourism [GEOGRAPHIC_DATA] – [GEOGRAPHIC_DATA]" at bounding box center [99, 159] width 132 height 105
click at [243, 118] on h3 "Department of Tourism [GEOGRAPHIC_DATA] – [GEOGRAPHIC_DATA]" at bounding box center [313, 119] width 262 height 13
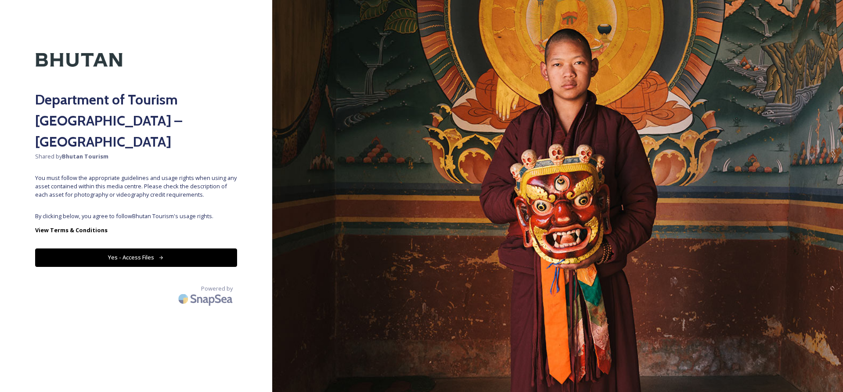
click at [154, 248] on button "Yes - Access Files" at bounding box center [136, 257] width 202 height 18
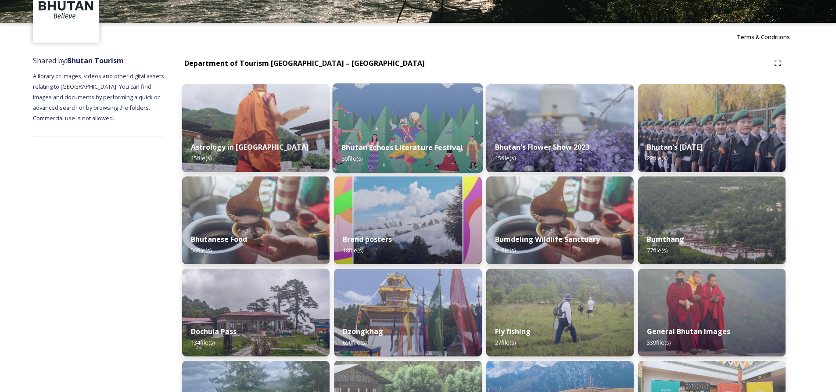
scroll to position [88, 0]
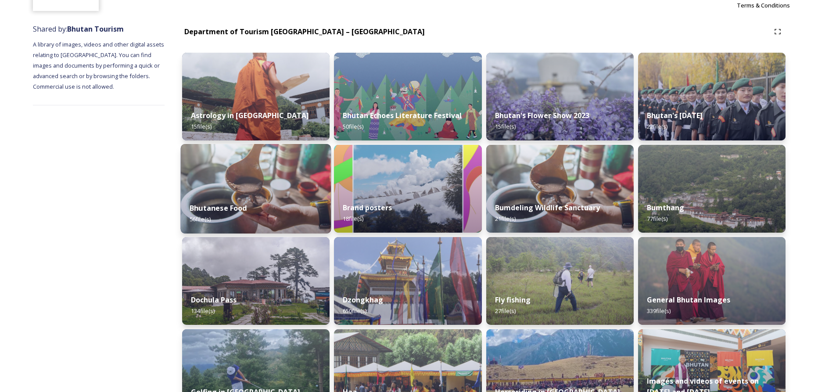
click at [309, 204] on div "Bhutanese Food 56 file(s)" at bounding box center [256, 214] width 151 height 40
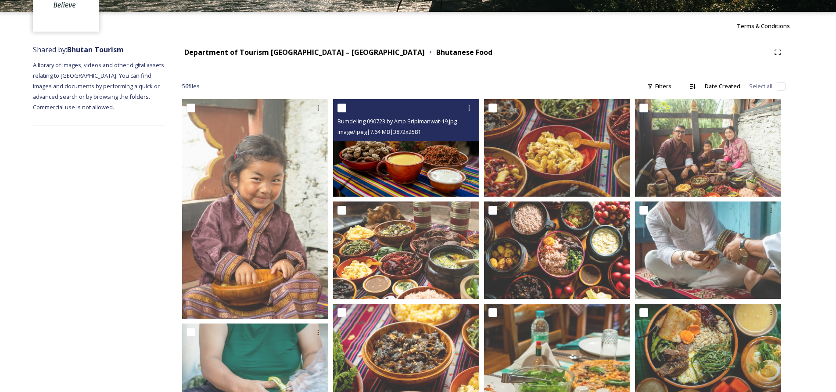
scroll to position [176, 0]
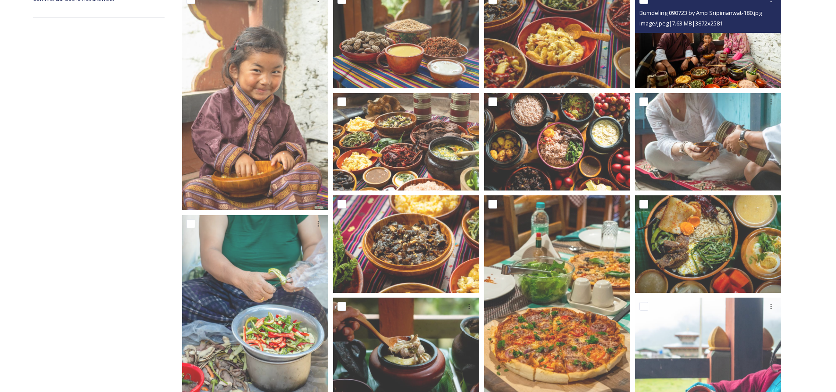
click at [706, 67] on img at bounding box center [708, 39] width 146 height 97
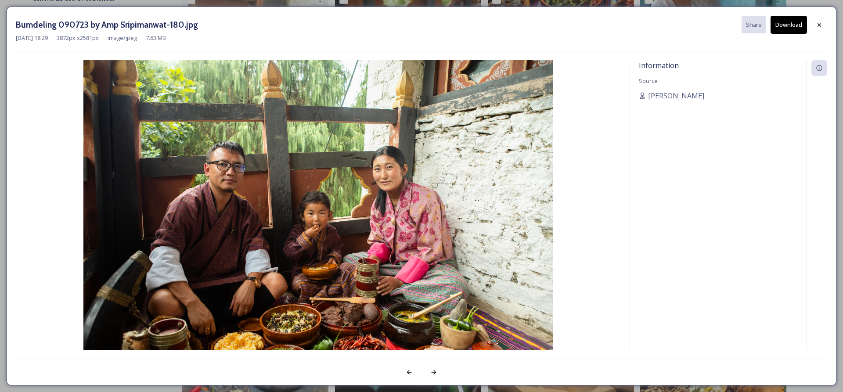
click at [796, 30] on button "Download" at bounding box center [788, 25] width 36 height 18
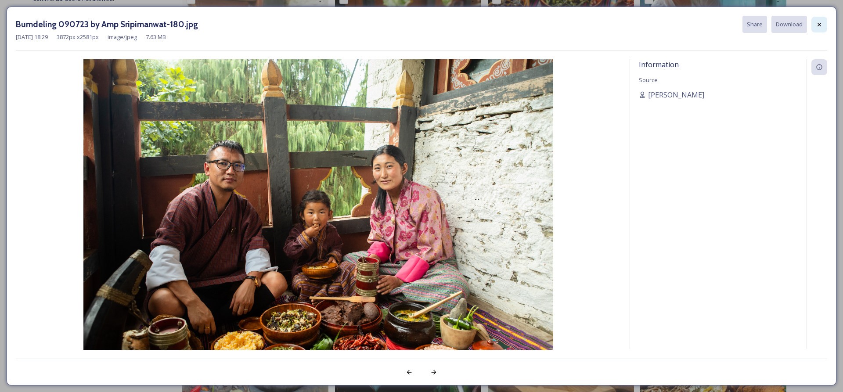
click at [823, 26] on div at bounding box center [819, 25] width 16 height 16
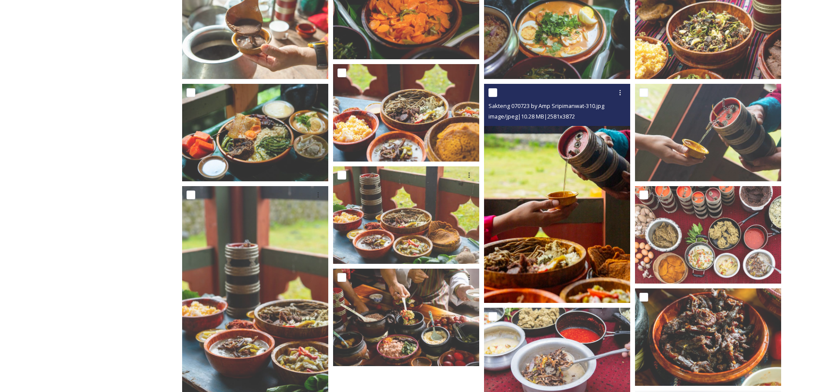
scroll to position [1492, 0]
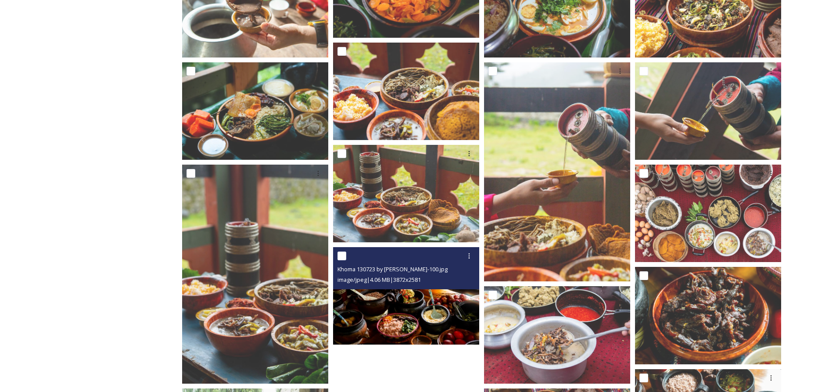
click at [379, 309] on img at bounding box center [406, 295] width 146 height 97
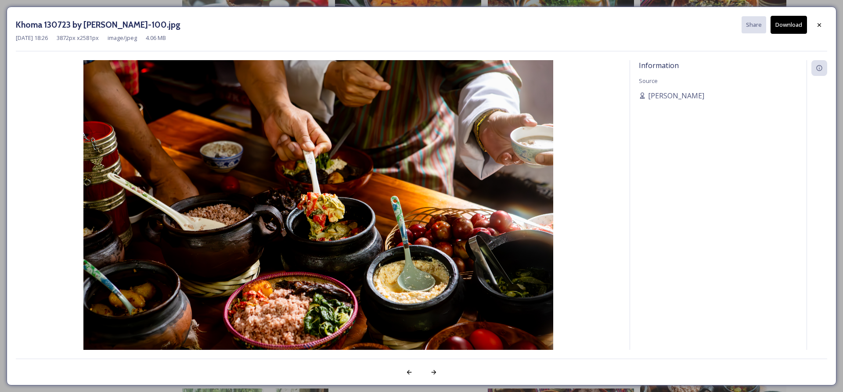
click at [795, 22] on button "Download" at bounding box center [788, 25] width 36 height 18
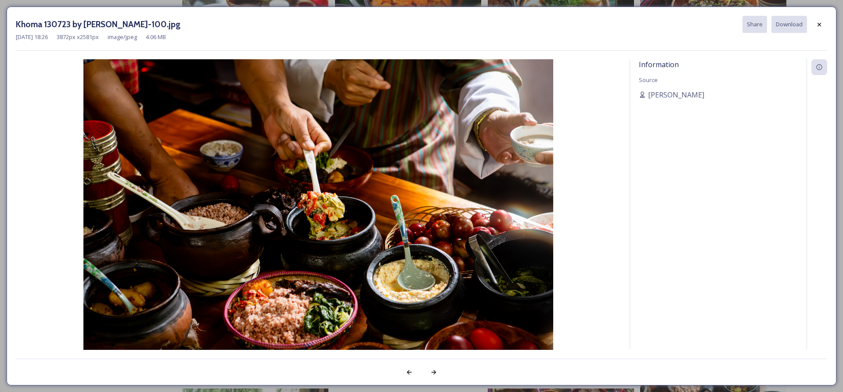
drag, startPoint x: 817, startPoint y: 24, endPoint x: 810, endPoint y: 25, distance: 6.7
click at [817, 24] on icon at bounding box center [819, 24] width 7 height 7
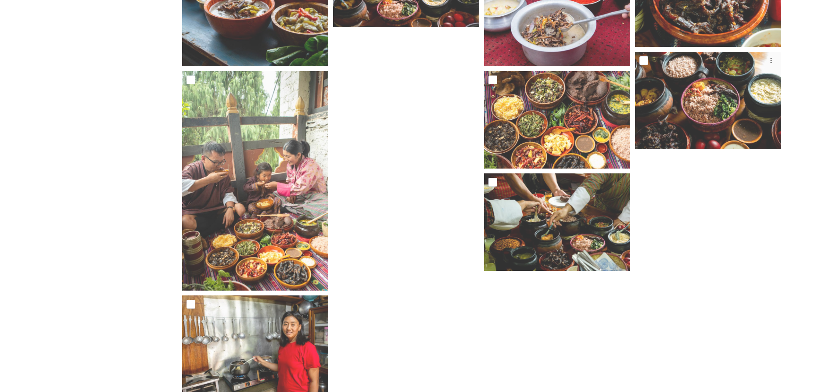
scroll to position [1830, 0]
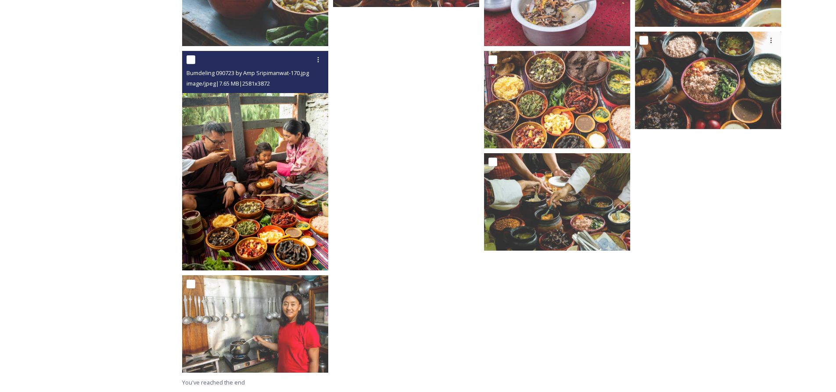
click at [263, 221] on img at bounding box center [255, 160] width 146 height 219
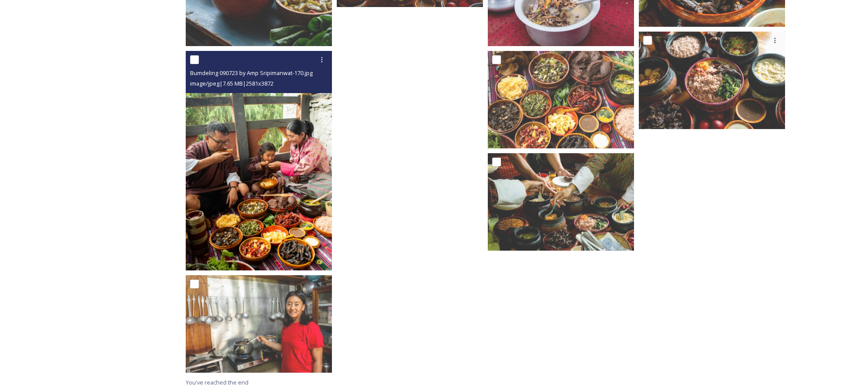
scroll to position [1708, 0]
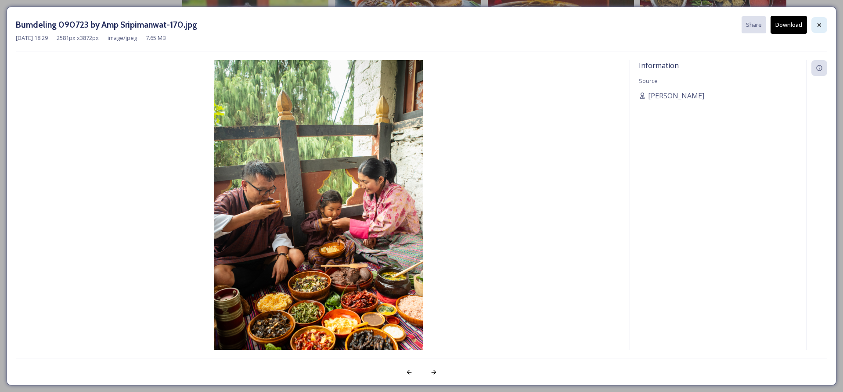
click at [820, 22] on icon at bounding box center [819, 25] width 7 height 7
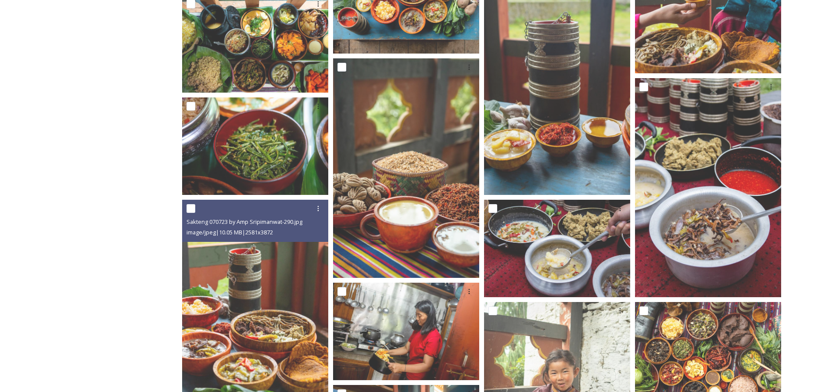
scroll to position [425, 0]
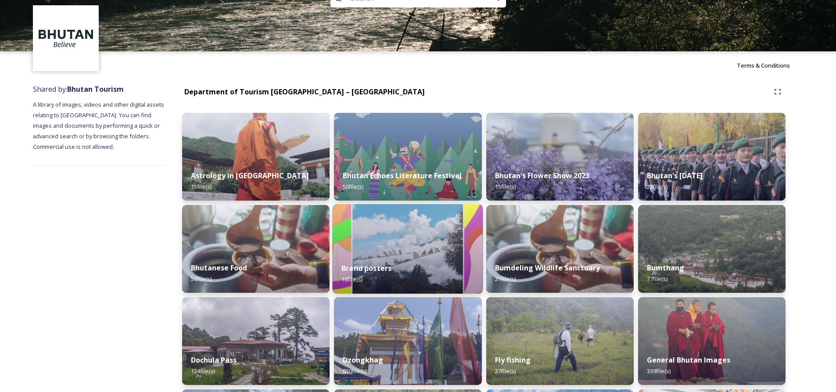
scroll to position [88, 0]
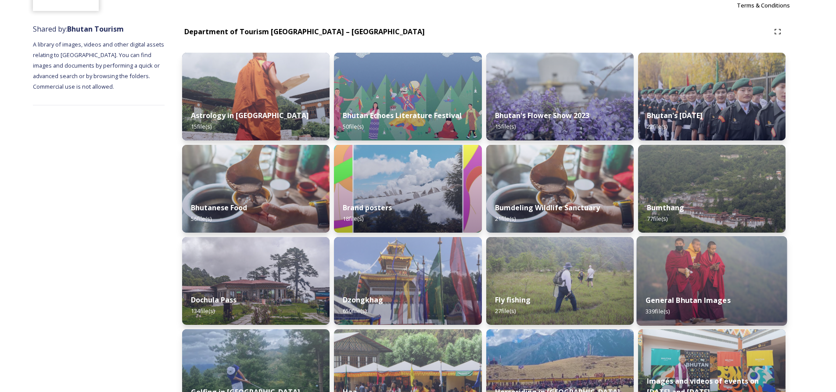
click at [697, 283] on img at bounding box center [711, 281] width 151 height 90
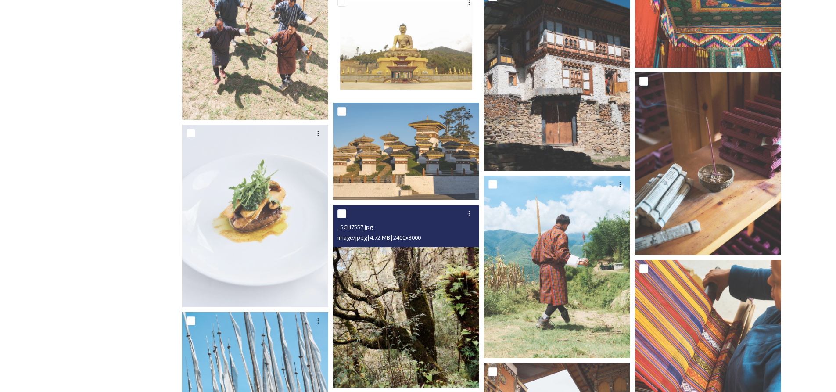
scroll to position [4741, 0]
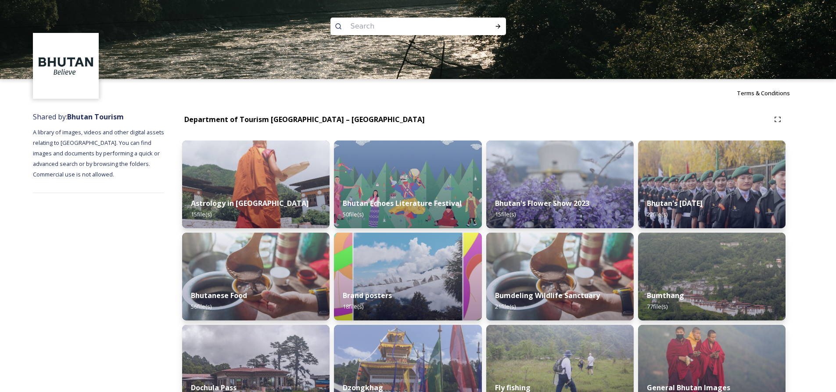
click at [361, 25] on input at bounding box center [406, 26] width 120 height 19
type input "dance"
click at [500, 27] on icon at bounding box center [498, 26] width 7 height 7
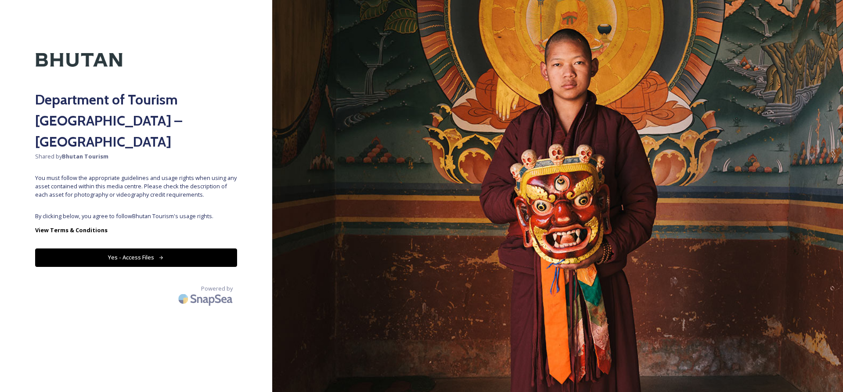
click at [197, 226] on div "Department of Tourism [GEOGRAPHIC_DATA] – Brand Centre Shared by Bhutan Tourism…" at bounding box center [136, 196] width 272 height 322
click at [201, 248] on button "Yes - Access Files" at bounding box center [136, 257] width 202 height 18
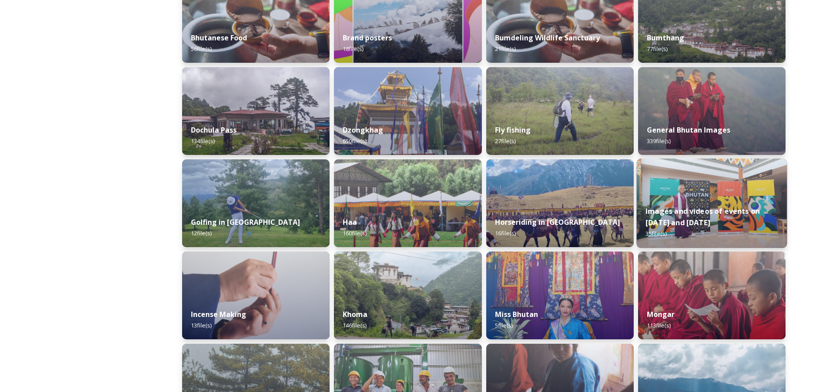
scroll to position [263, 0]
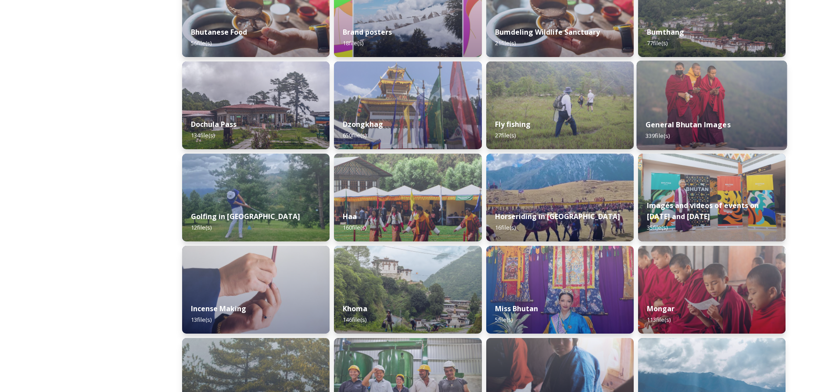
click at [694, 132] on div "General Bhutan Images 339 file(s)" at bounding box center [711, 130] width 151 height 40
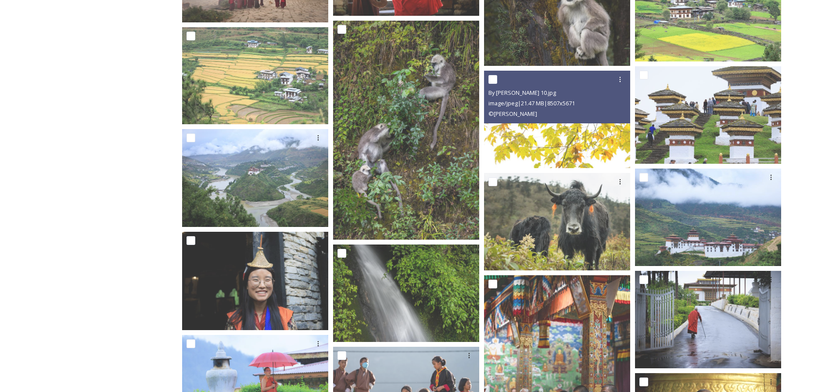
scroll to position [7813, 0]
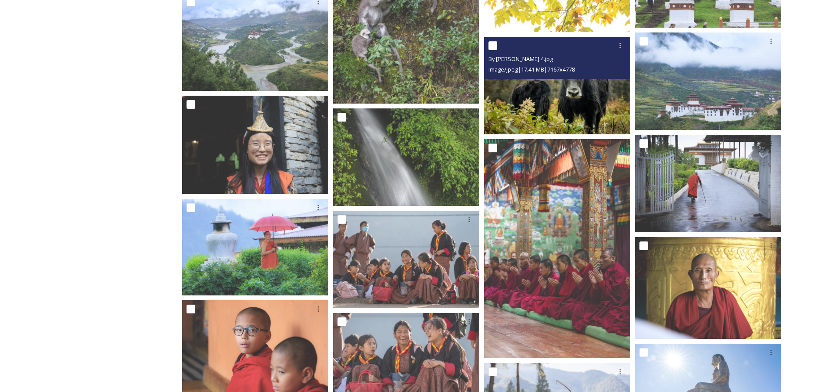
click at [519, 105] on img at bounding box center [557, 85] width 146 height 97
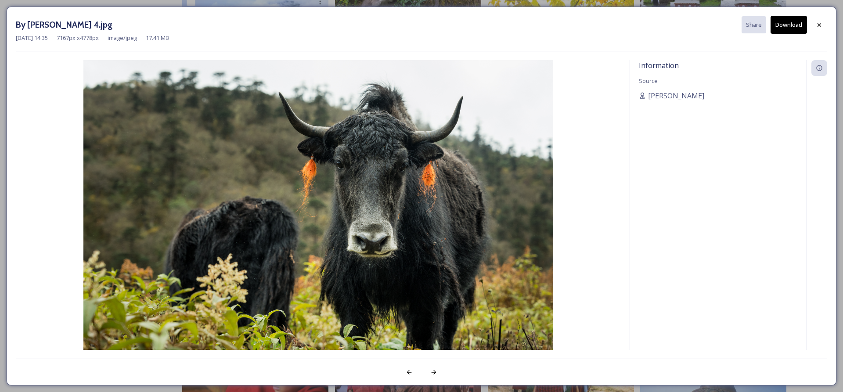
click at [791, 27] on button "Download" at bounding box center [788, 25] width 36 height 18
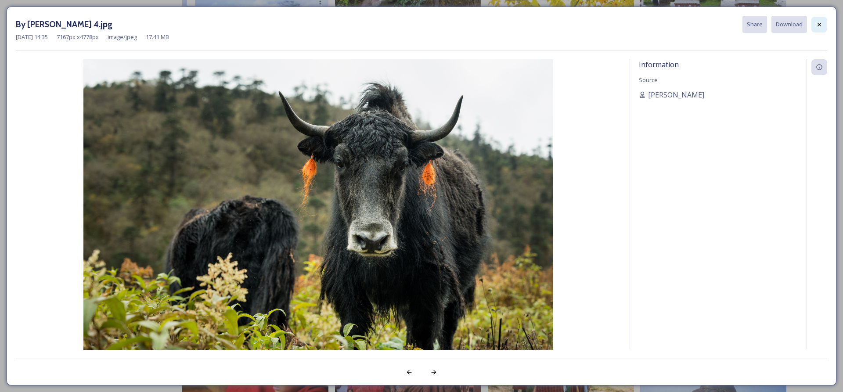
click at [825, 27] on div at bounding box center [819, 25] width 16 height 16
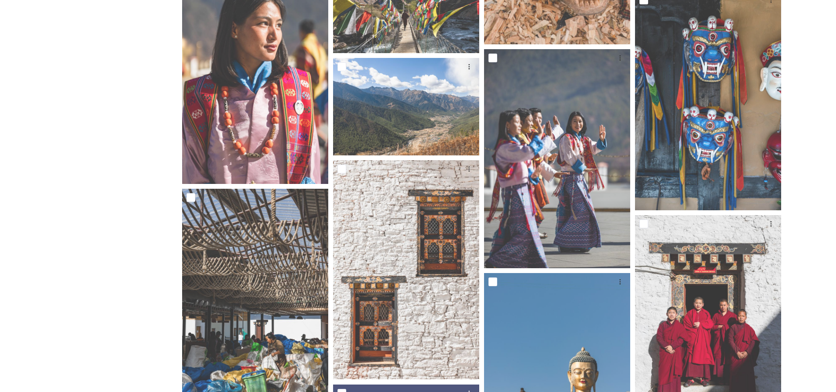
scroll to position [8989, 0]
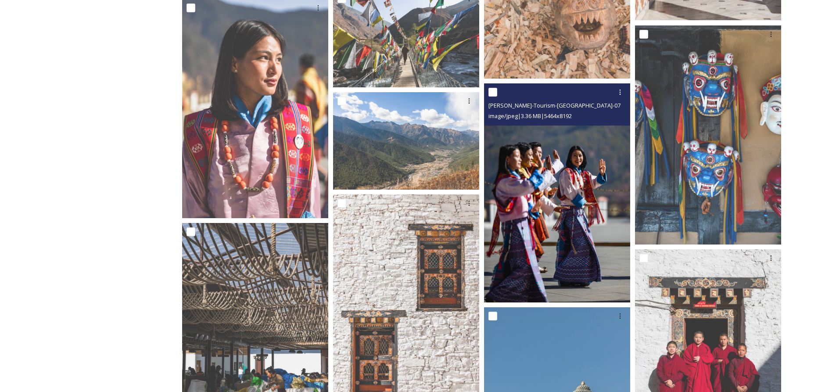
click at [546, 201] on img at bounding box center [557, 192] width 146 height 219
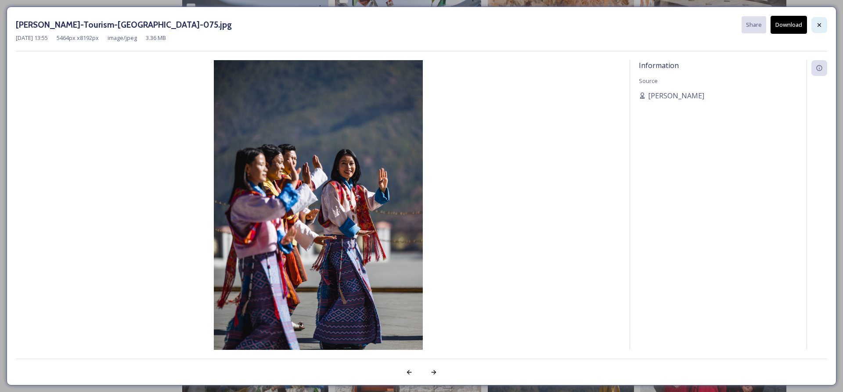
click at [816, 22] on icon at bounding box center [819, 25] width 7 height 7
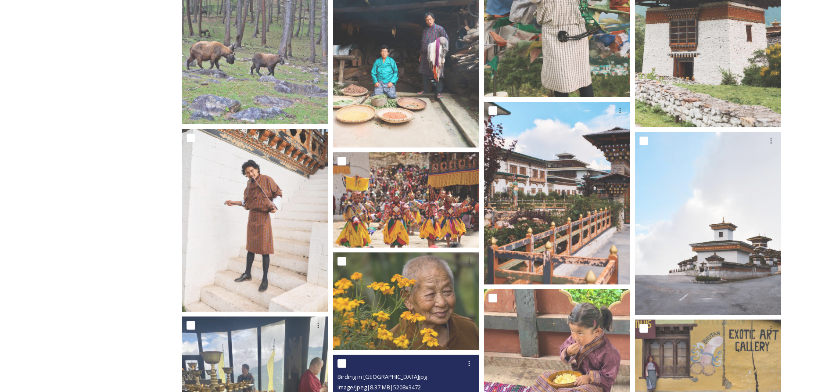
scroll to position [6092, 0]
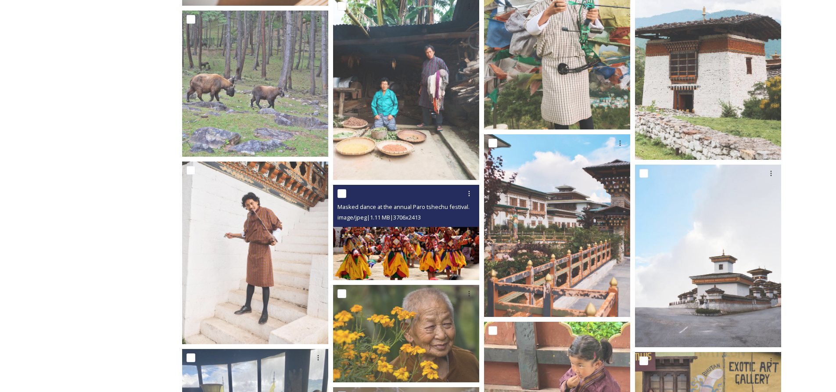
click at [397, 243] on img at bounding box center [406, 232] width 146 height 95
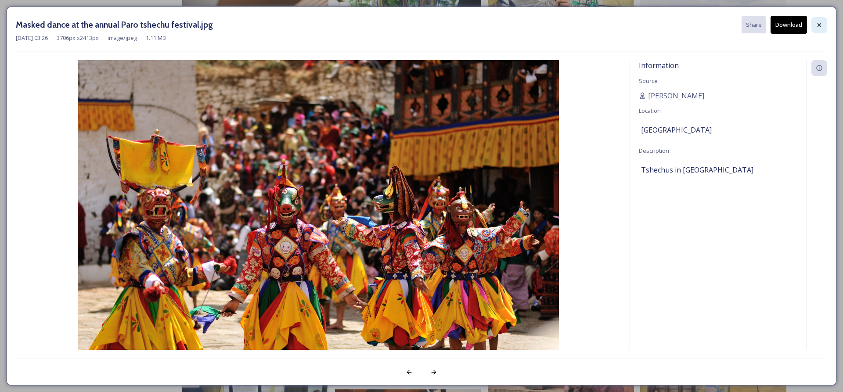
click at [815, 21] on div at bounding box center [819, 25] width 16 height 16
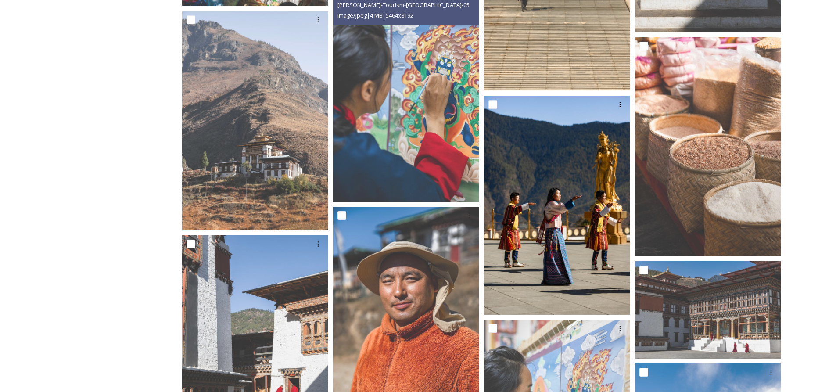
scroll to position [9428, 0]
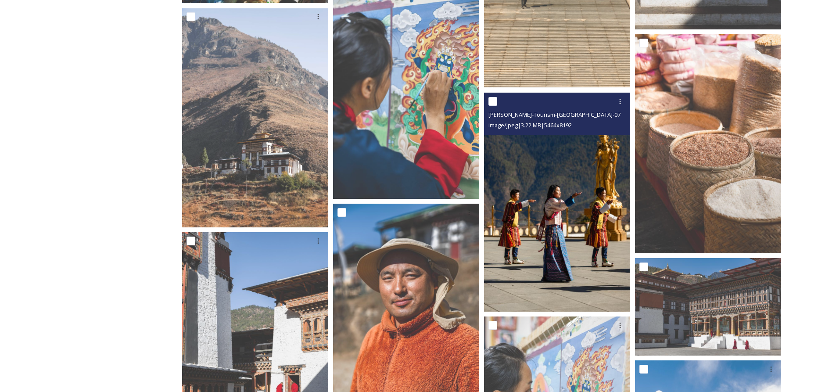
click at [535, 244] on img at bounding box center [557, 202] width 146 height 219
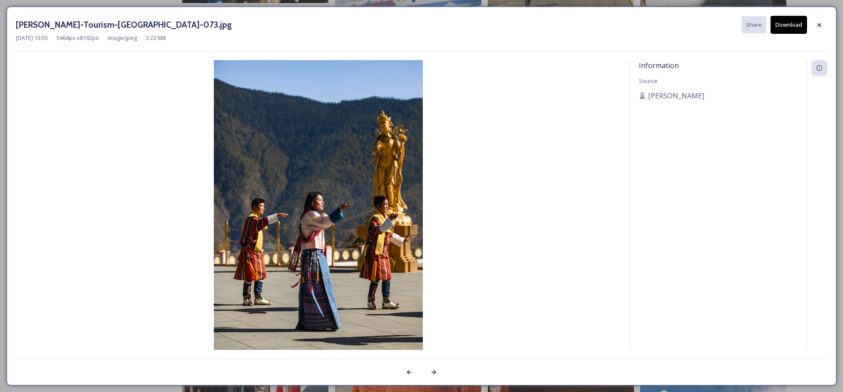
click at [787, 22] on button "Download" at bounding box center [788, 25] width 36 height 18
drag, startPoint x: 819, startPoint y: 27, endPoint x: 789, endPoint y: 48, distance: 36.5
click at [819, 27] on icon at bounding box center [819, 24] width 7 height 7
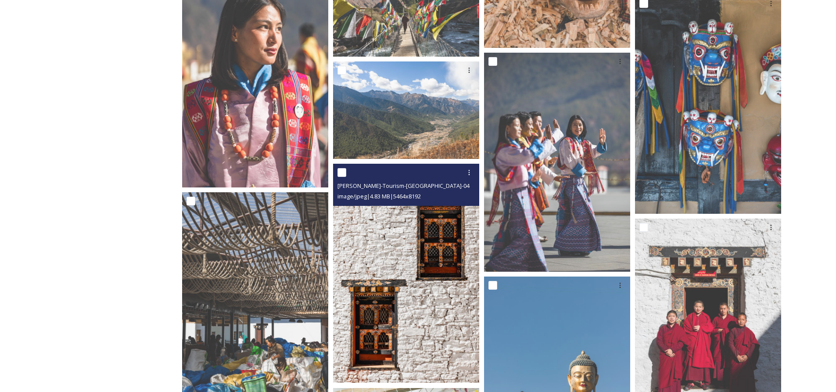
scroll to position [8989, 0]
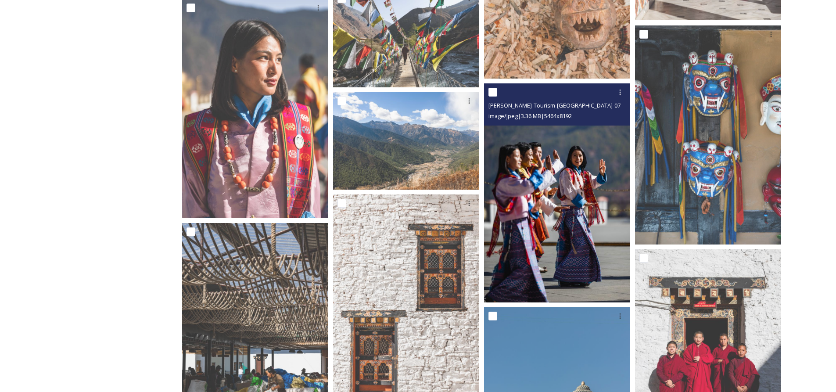
click at [566, 166] on img at bounding box center [557, 192] width 146 height 219
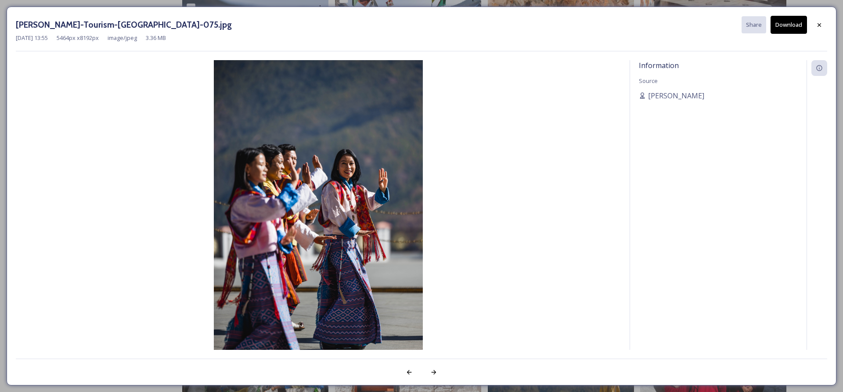
click at [795, 28] on button "Download" at bounding box center [788, 25] width 36 height 18
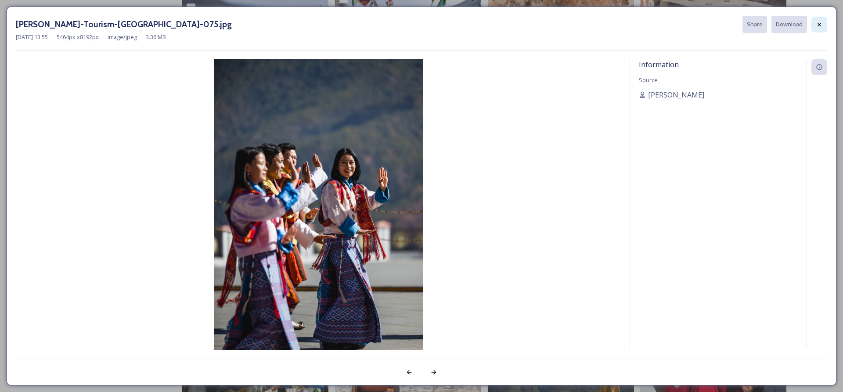
click at [819, 26] on icon at bounding box center [819, 24] width 7 height 7
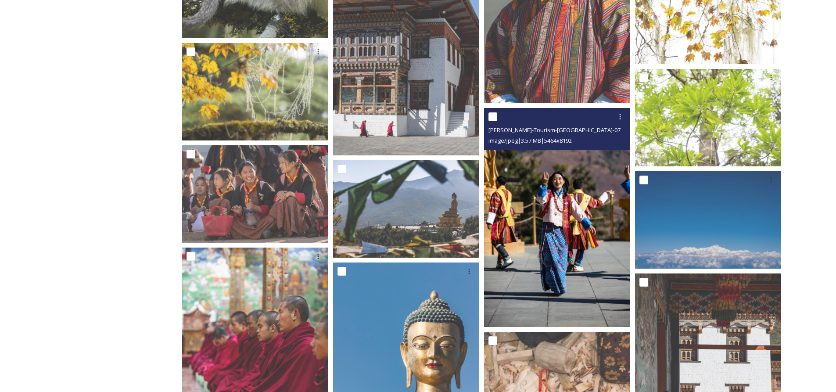
scroll to position [8550, 0]
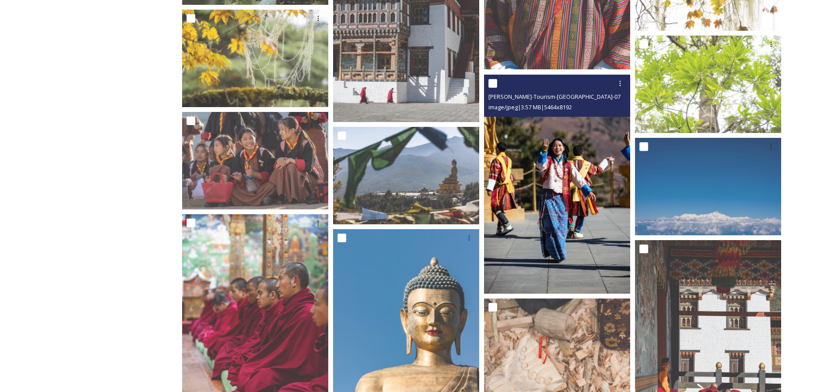
click at [536, 203] on img at bounding box center [557, 184] width 146 height 219
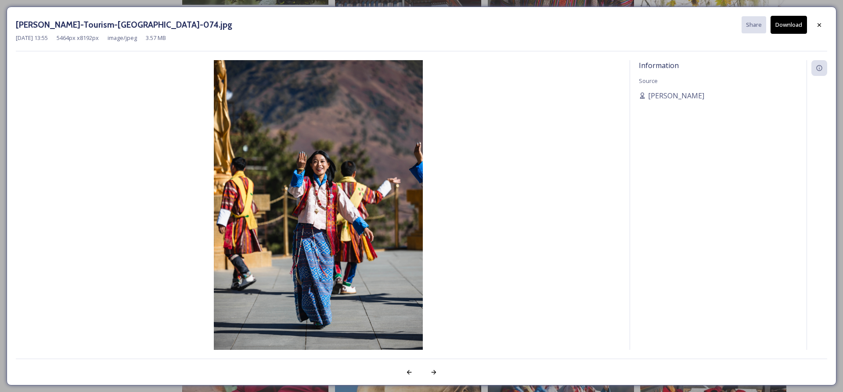
click at [781, 27] on button "Download" at bounding box center [788, 25] width 36 height 18
click at [814, 25] on div at bounding box center [819, 25] width 16 height 16
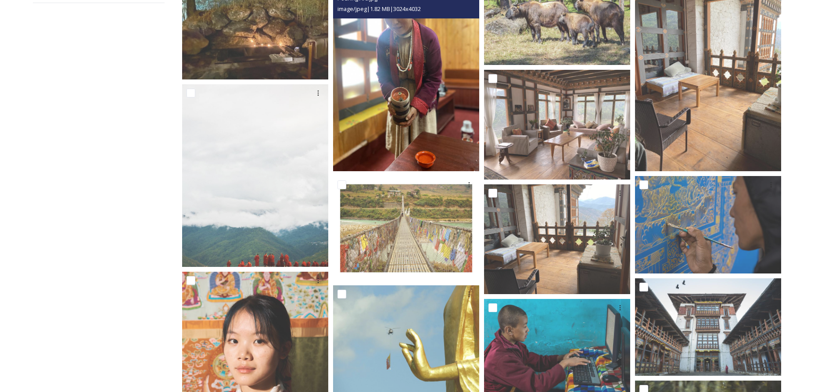
scroll to position [0, 0]
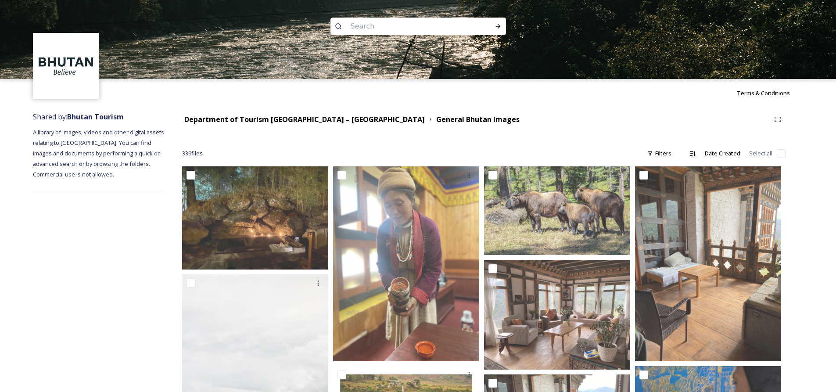
click at [369, 33] on input at bounding box center [406, 26] width 120 height 19
type input "rafting"
click at [500, 26] on icon at bounding box center [498, 26] width 7 height 7
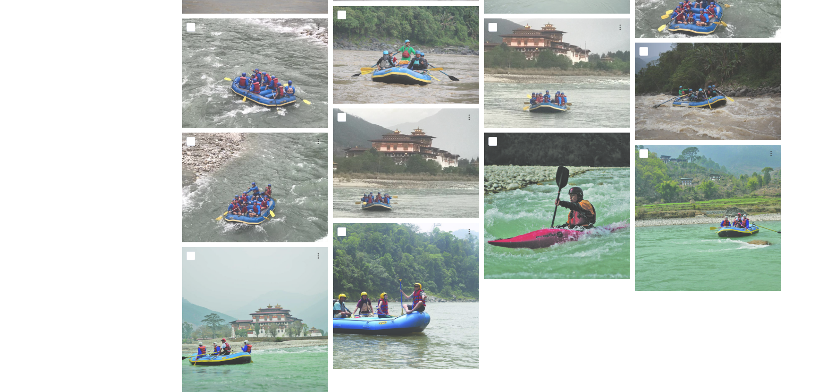
scroll to position [598, 0]
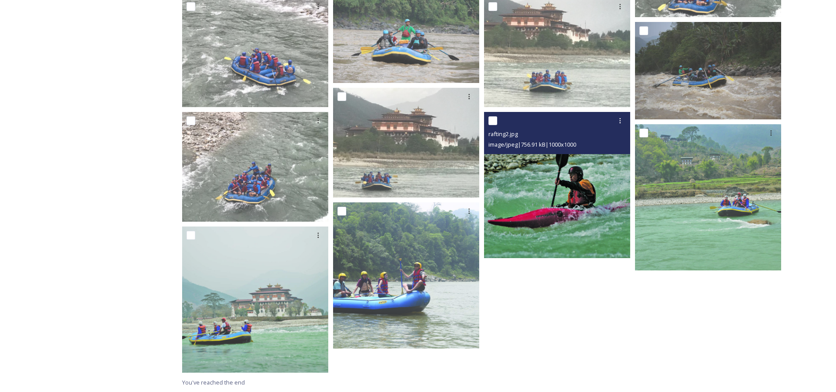
click at [560, 191] on img at bounding box center [557, 185] width 146 height 146
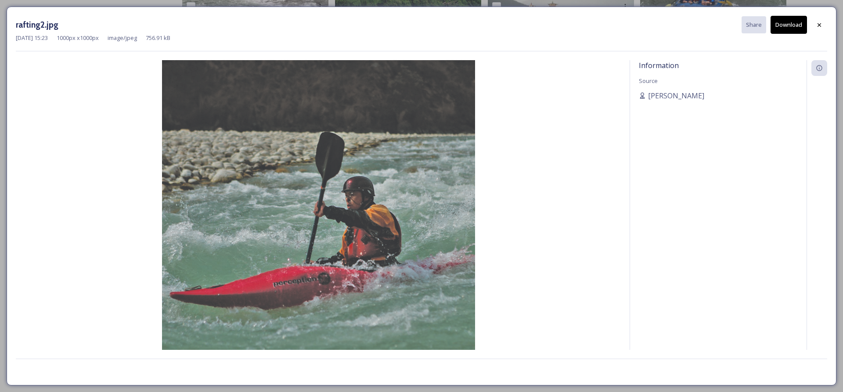
click at [793, 31] on button "Download" at bounding box center [788, 25] width 36 height 18
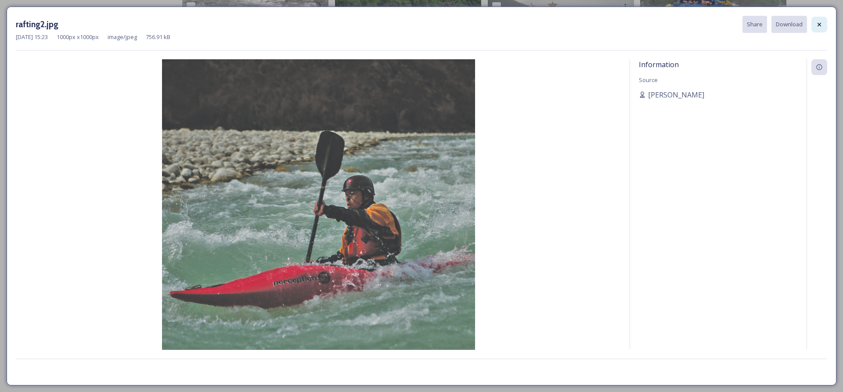
click at [816, 28] on div at bounding box center [819, 25] width 16 height 16
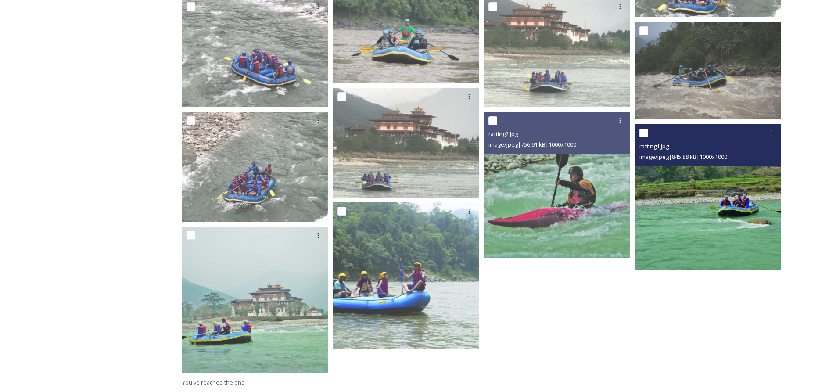
click at [683, 222] on img at bounding box center [708, 197] width 146 height 146
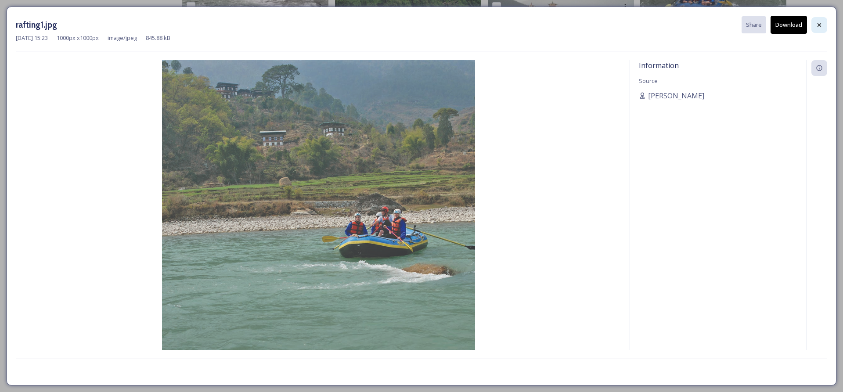
drag, startPoint x: 786, startPoint y: 26, endPoint x: 820, endPoint y: 27, distance: 34.7
click at [787, 27] on button "Download" at bounding box center [788, 25] width 36 height 18
click at [825, 27] on div at bounding box center [819, 25] width 16 height 16
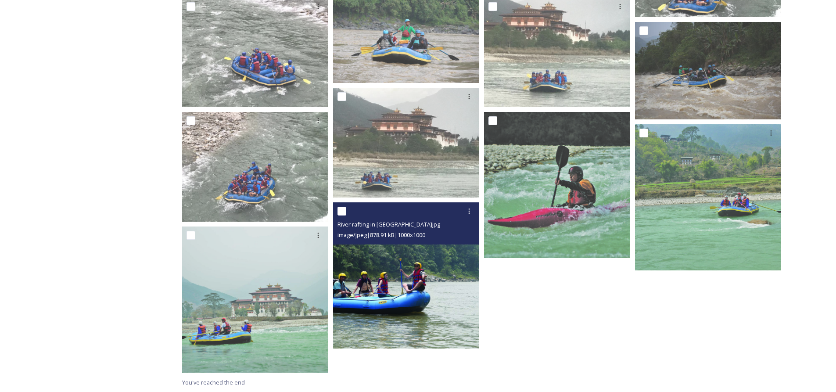
click at [363, 293] on img at bounding box center [406, 275] width 146 height 146
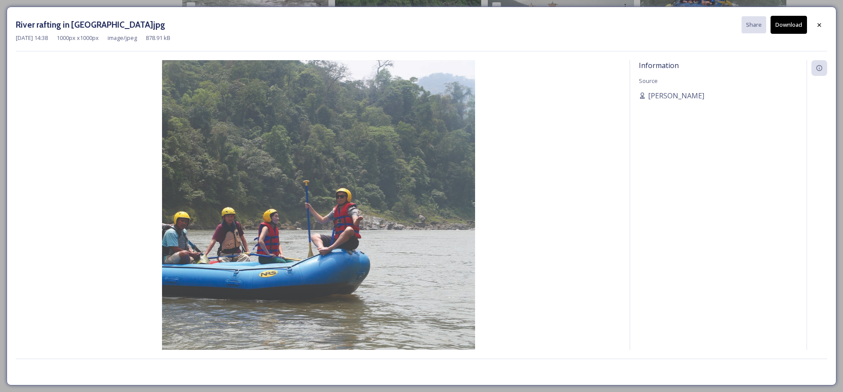
click at [784, 24] on button "Download" at bounding box center [788, 25] width 36 height 18
click at [820, 25] on icon at bounding box center [819, 24] width 7 height 7
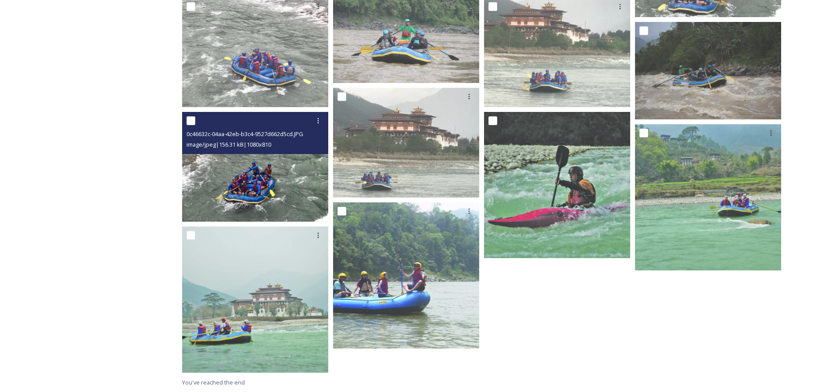
click at [228, 196] on img at bounding box center [255, 167] width 146 height 110
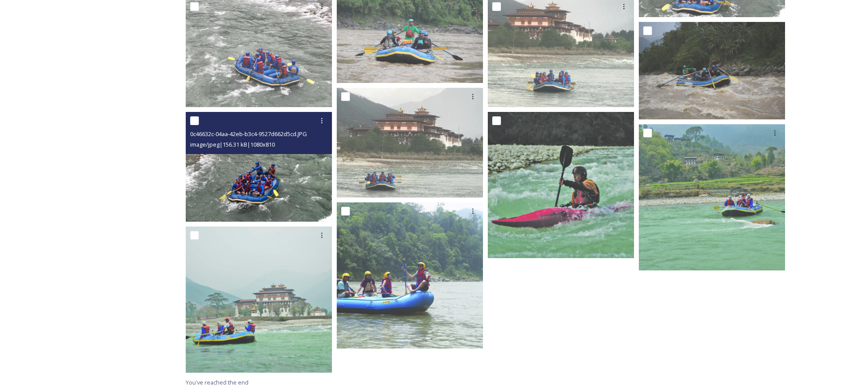
scroll to position [574, 0]
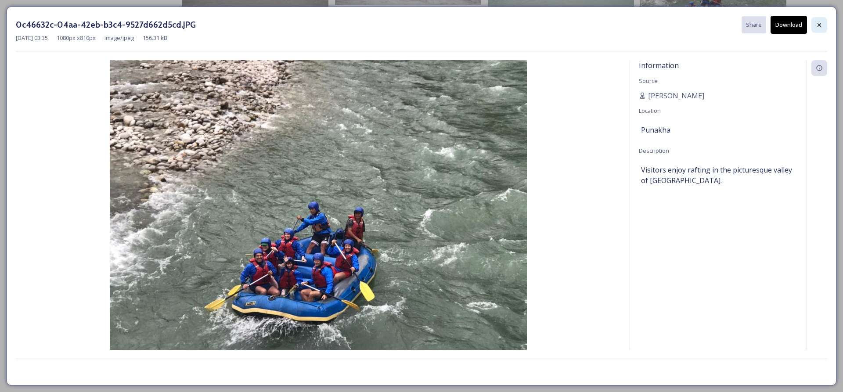
click at [820, 24] on icon at bounding box center [819, 25] width 7 height 7
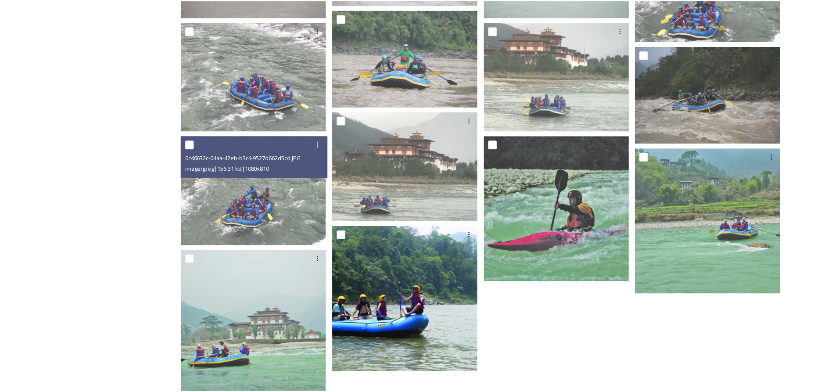
scroll to position [598, 0]
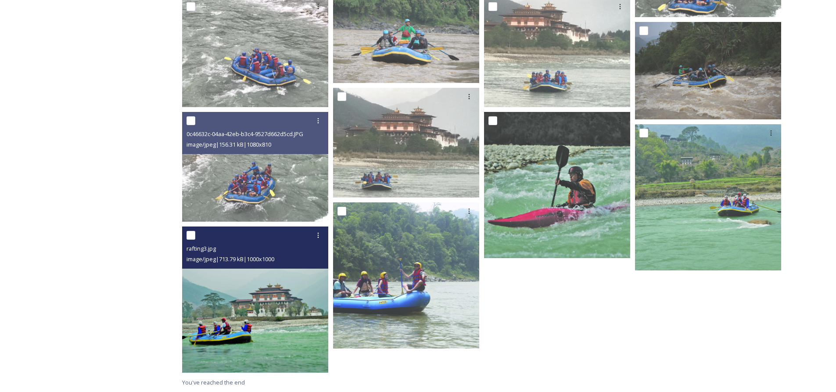
click at [265, 347] on img at bounding box center [255, 300] width 146 height 146
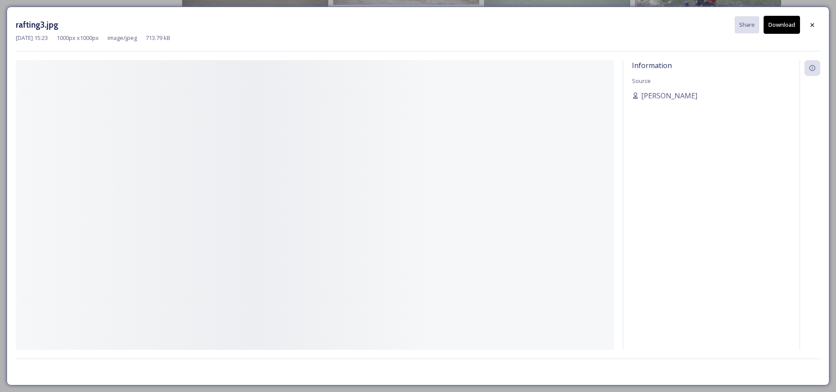
scroll to position [574, 0]
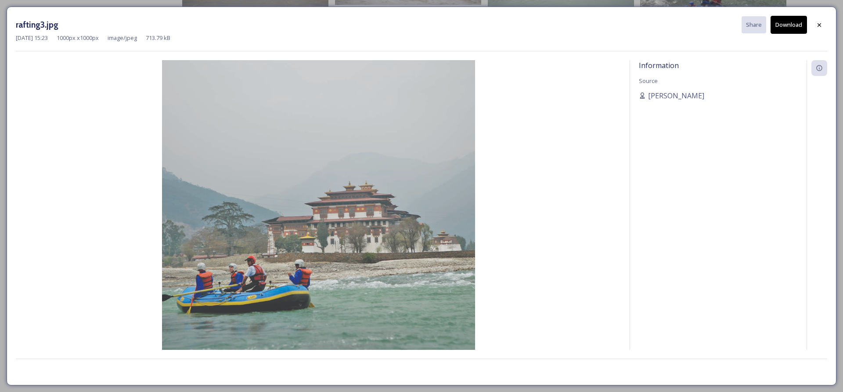
click at [784, 28] on button "Download" at bounding box center [788, 25] width 36 height 18
click at [820, 21] on icon at bounding box center [819, 24] width 7 height 7
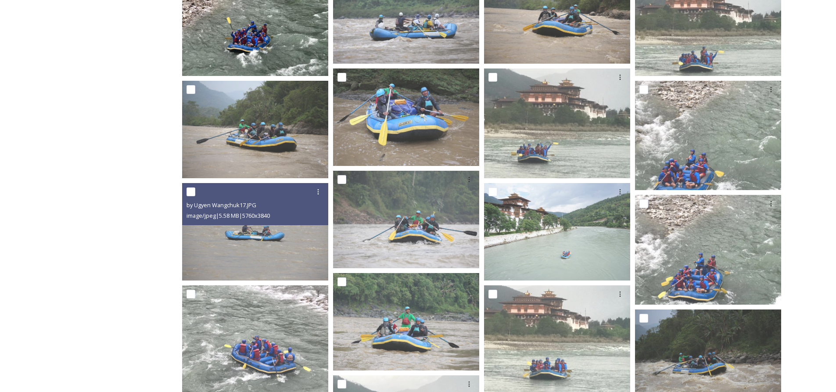
scroll to position [135, 0]
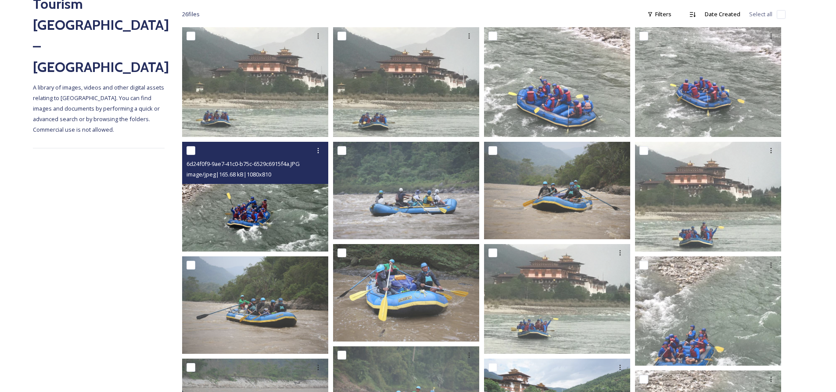
click at [237, 205] on img at bounding box center [255, 197] width 146 height 110
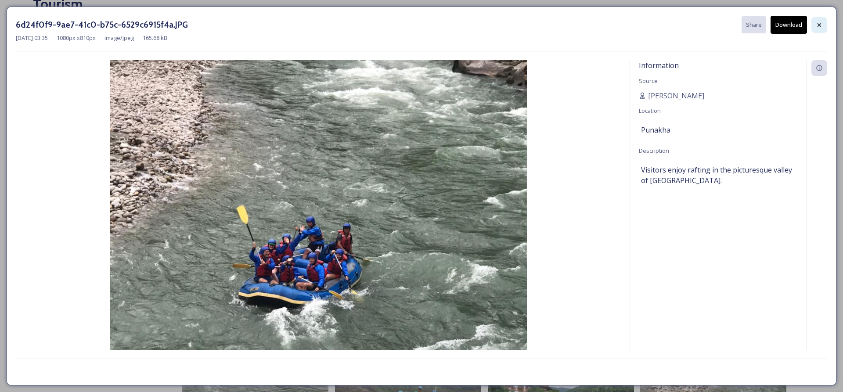
click at [820, 25] on icon at bounding box center [819, 25] width 4 height 4
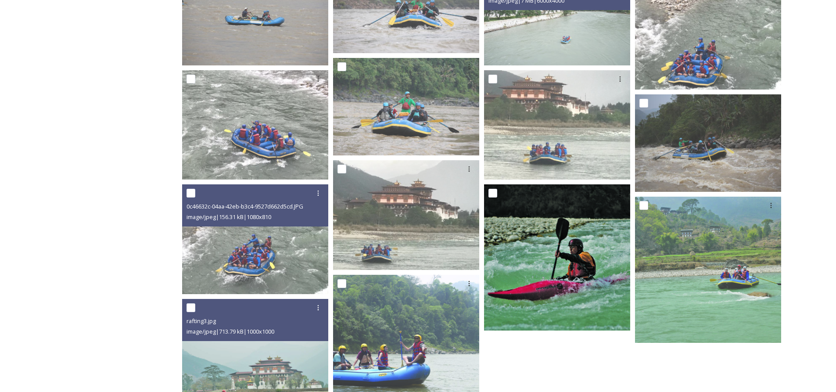
scroll to position [527, 0]
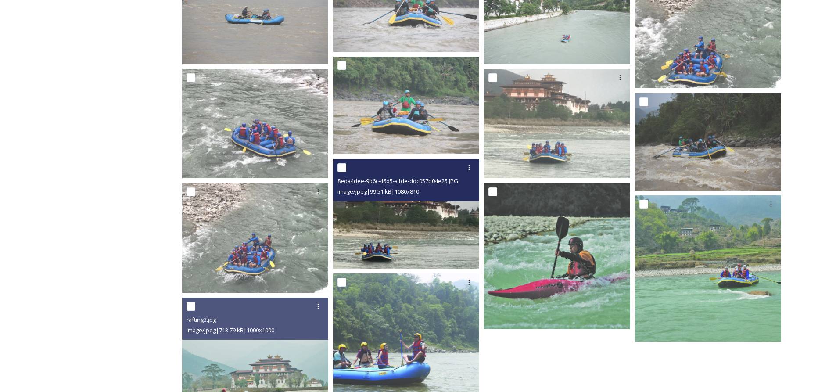
click at [405, 247] on img at bounding box center [406, 214] width 146 height 110
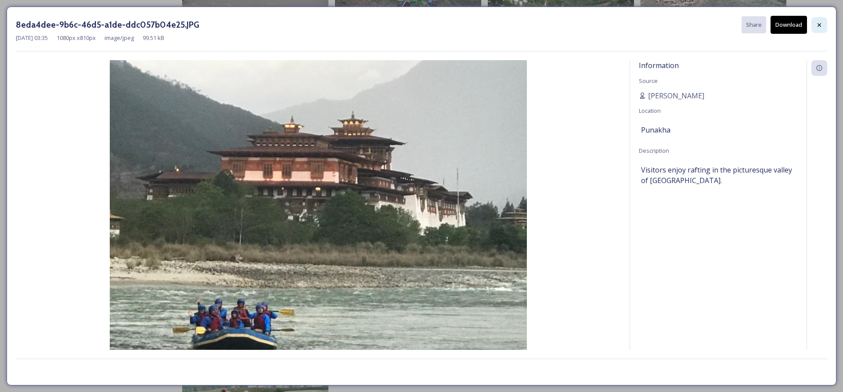
click at [819, 29] on div at bounding box center [819, 25] width 16 height 16
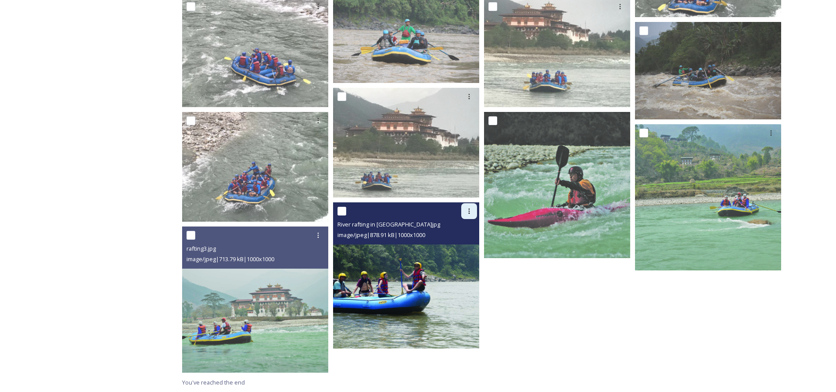
scroll to position [422, 0]
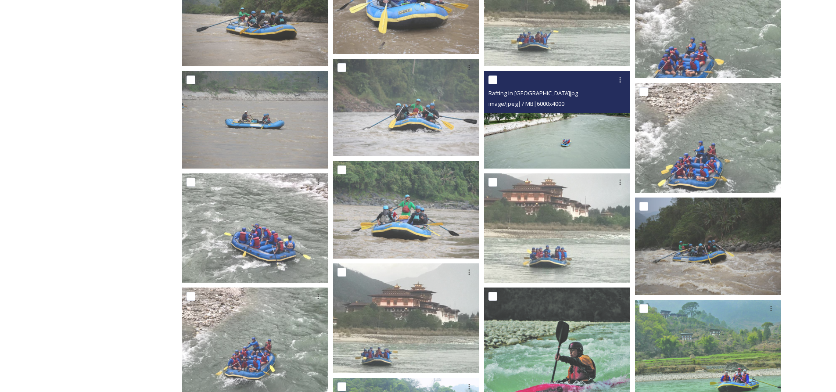
click at [557, 147] on img at bounding box center [557, 119] width 146 height 97
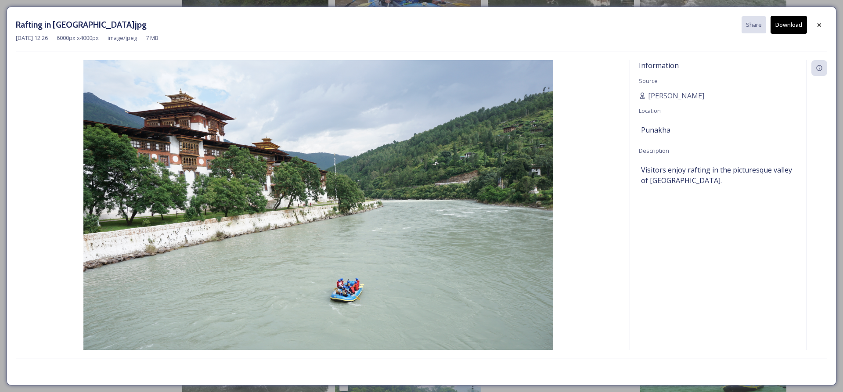
click at [781, 28] on button "Download" at bounding box center [788, 25] width 36 height 18
click at [822, 25] on icon at bounding box center [819, 25] width 7 height 7
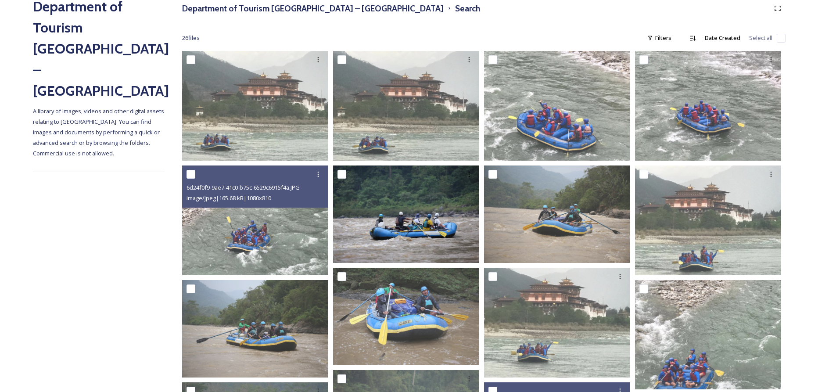
scroll to position [176, 0]
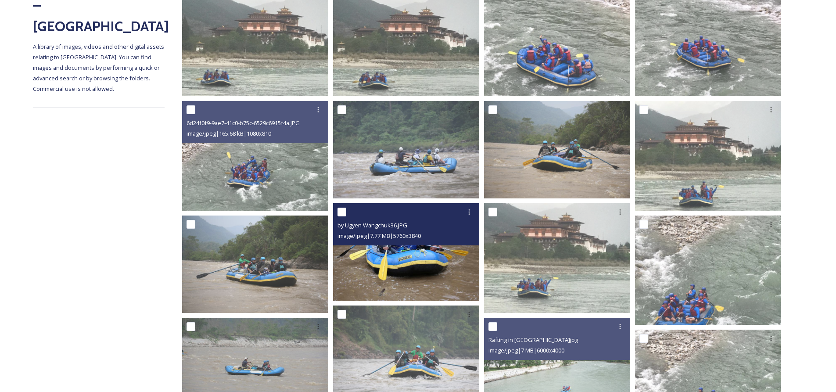
click at [404, 255] on img at bounding box center [406, 251] width 146 height 97
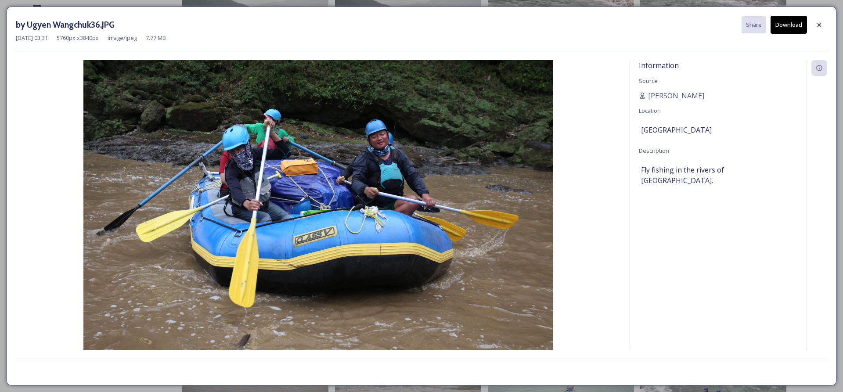
click at [788, 23] on button "Download" at bounding box center [788, 25] width 36 height 18
click at [824, 23] on div at bounding box center [819, 25] width 16 height 16
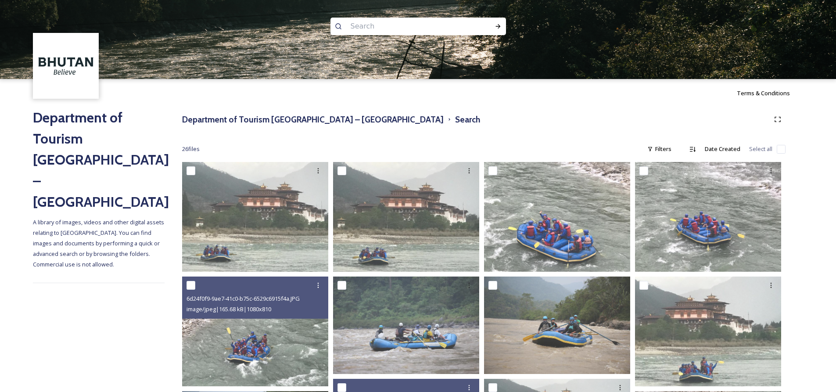
click at [376, 30] on input at bounding box center [406, 26] width 120 height 19
type input "kaya"
click at [491, 27] on div "Run Search" at bounding box center [498, 26] width 16 height 16
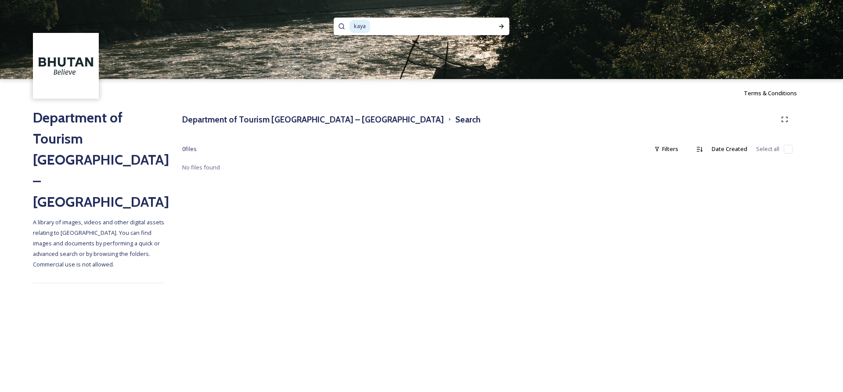
click at [370, 23] on div "kaya" at bounding box center [414, 27] width 131 height 18
